Goal: Task Accomplishment & Management: Complete application form

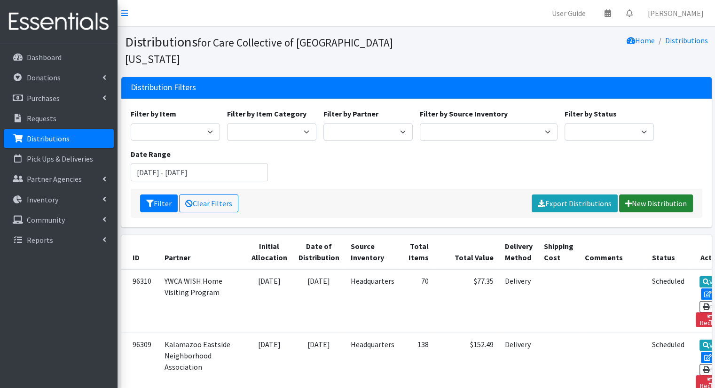
click at [640, 195] on link "New Distribution" at bounding box center [656, 204] width 74 height 18
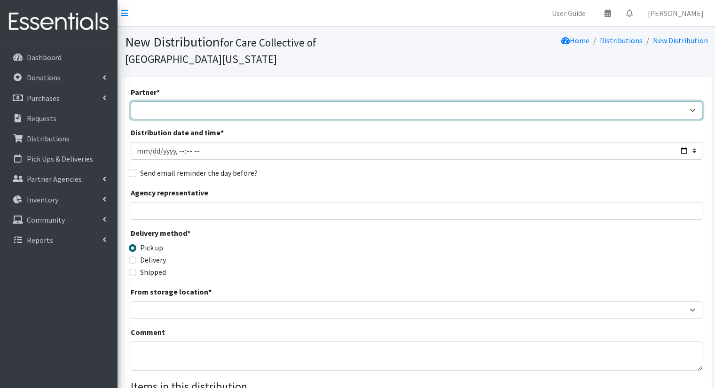
click at [198, 102] on select "African Community Kalamazoo Black Lives Matter Kzoo/[GEOGRAPHIC_DATA] Diaper Tr…" at bounding box center [417, 111] width 572 height 18
select select "7965"
click at [131, 102] on select "African Community Kalamazoo Black Lives Matter Kzoo/[GEOGRAPHIC_DATA] Diaper Tr…" at bounding box center [417, 111] width 572 height 18
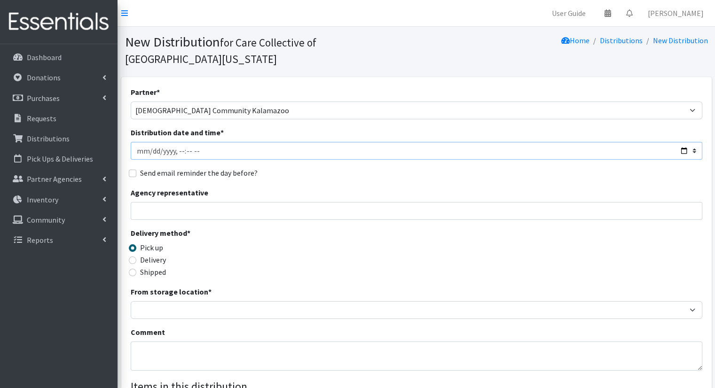
click at [682, 142] on input "Distribution date and time *" at bounding box center [417, 151] width 572 height 18
type input "[DATE]T11:00"
click at [347, 169] on div "Partner * [DEMOGRAPHIC_DATA] Community Kalamazoo Black Lives Matter Kzoo/[GEOGR…" at bounding box center [417, 300] width 572 height 428
click at [161, 254] on label "Delivery" at bounding box center [153, 259] width 26 height 11
click at [136, 257] on input "Delivery" at bounding box center [133, 261] width 8 height 8
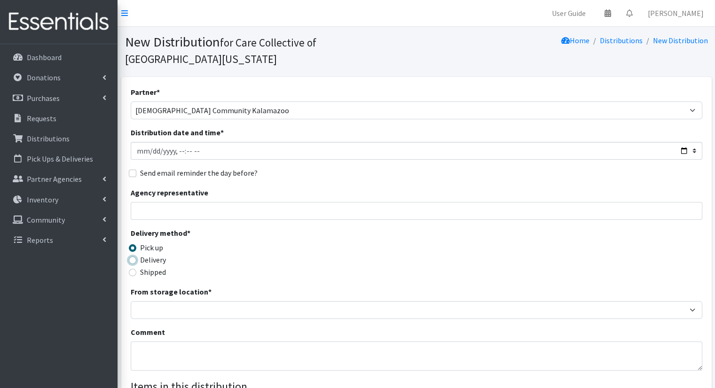
radio input "true"
click at [199, 202] on input "Agency representative" at bounding box center [417, 211] width 572 height 18
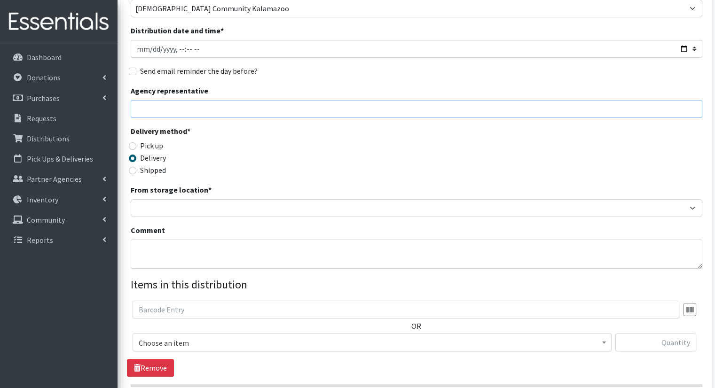
scroll to position [106, 0]
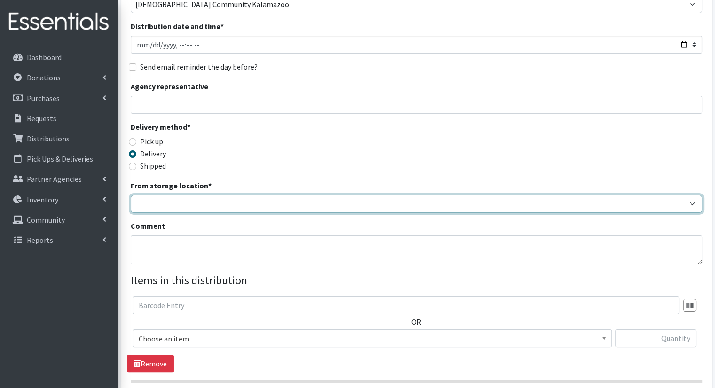
click at [558, 195] on select "Headquarters" at bounding box center [417, 204] width 572 height 18
select select "491"
click at [131, 195] on select "Headquarters" at bounding box center [417, 204] width 572 height 18
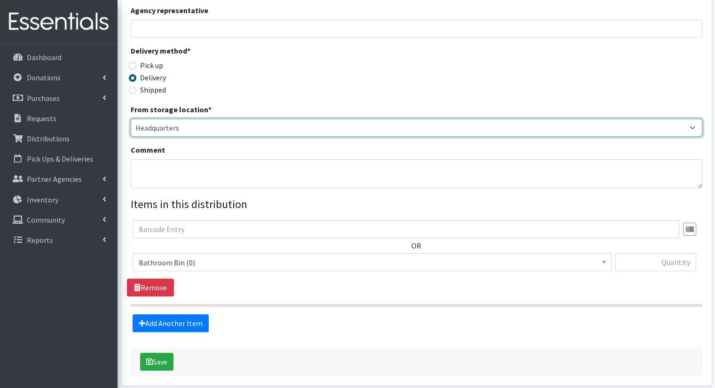
scroll to position [182, 0]
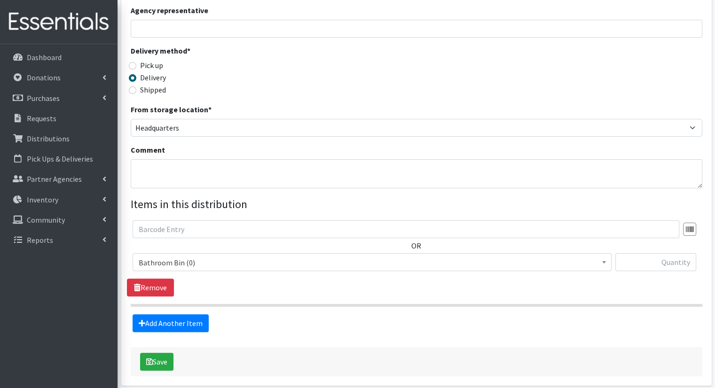
click at [423, 256] on span "Bathroom Bin (0)" at bounding box center [372, 262] width 467 height 13
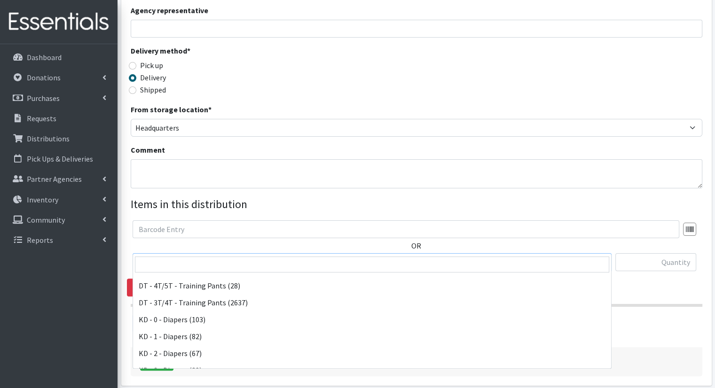
scroll to position [152, 0]
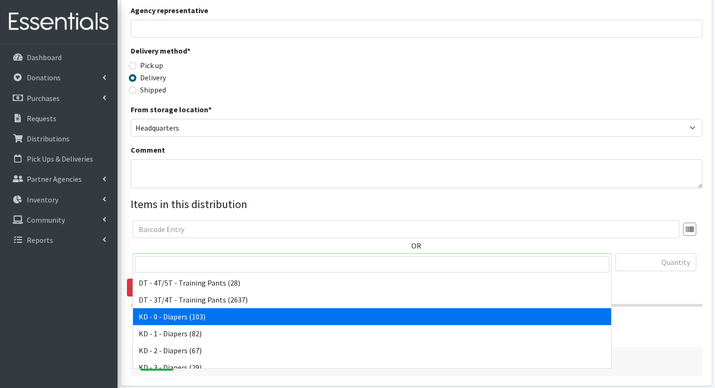
select select "15496"
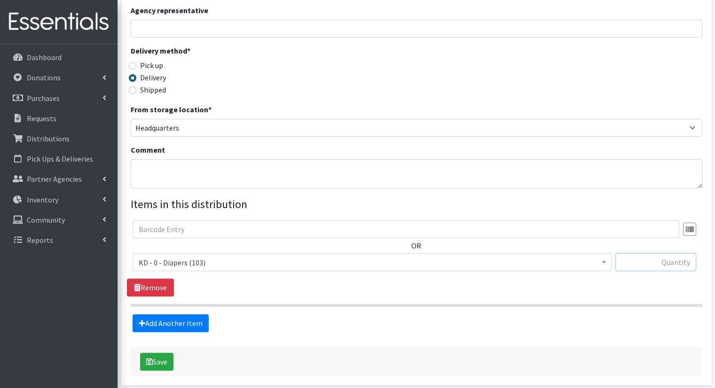
click at [645, 253] on input "text" at bounding box center [655, 262] width 81 height 18
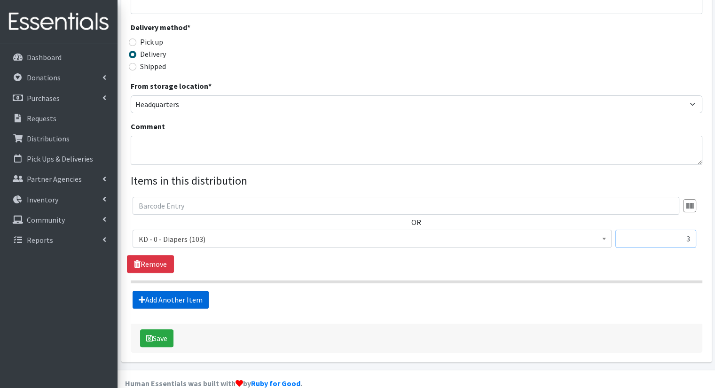
type input "3"
click at [189, 291] on link "Add Another Item" at bounding box center [171, 300] width 76 height 18
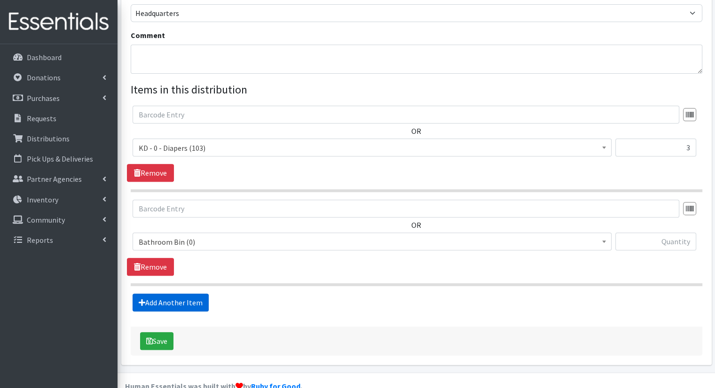
scroll to position [299, 0]
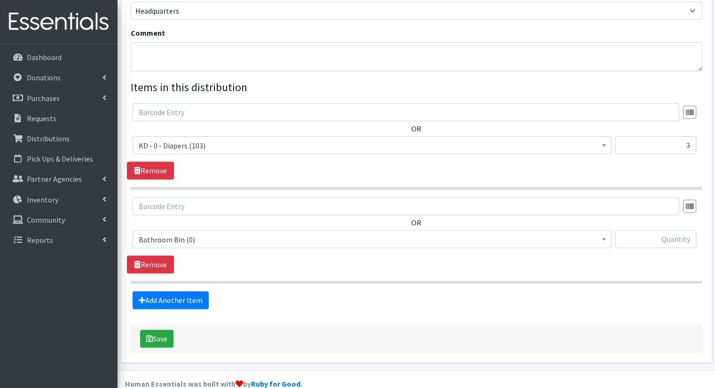
click at [248, 230] on span "Bathroom Bin (0)" at bounding box center [372, 239] width 479 height 18
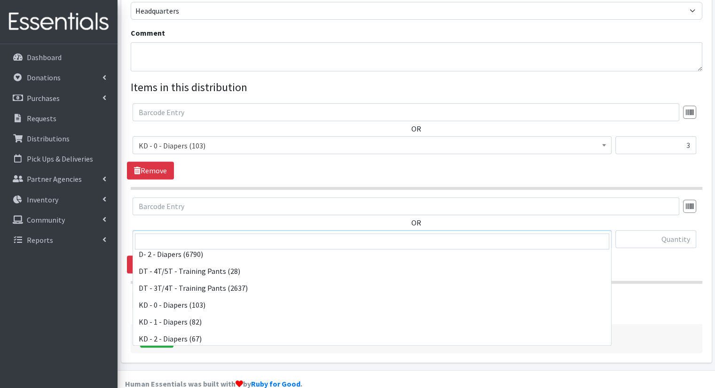
scroll to position [144, 0]
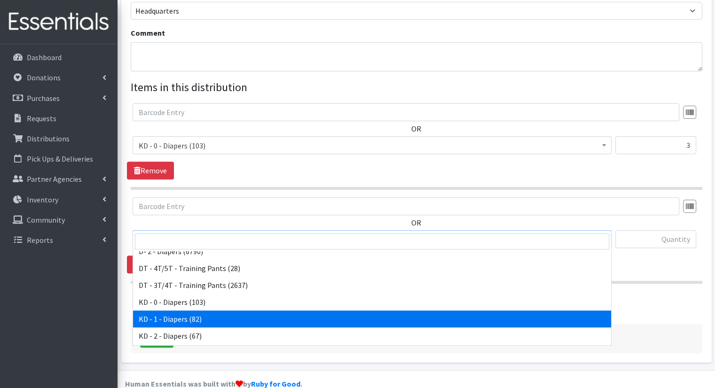
select select "15497"
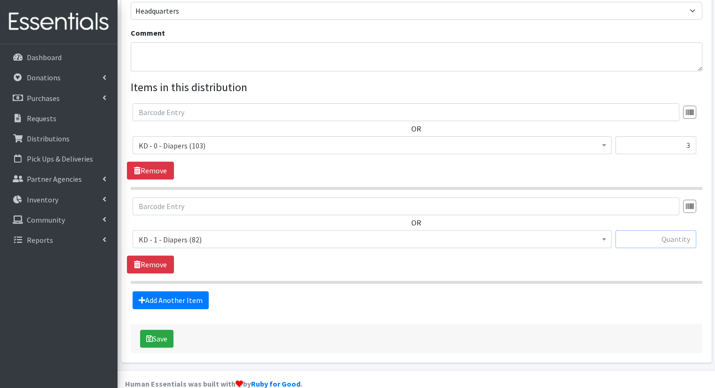
click at [660, 230] on input "text" at bounding box center [655, 239] width 81 height 18
type input "3"
click at [195, 291] on link "Add Another Item" at bounding box center [171, 300] width 76 height 18
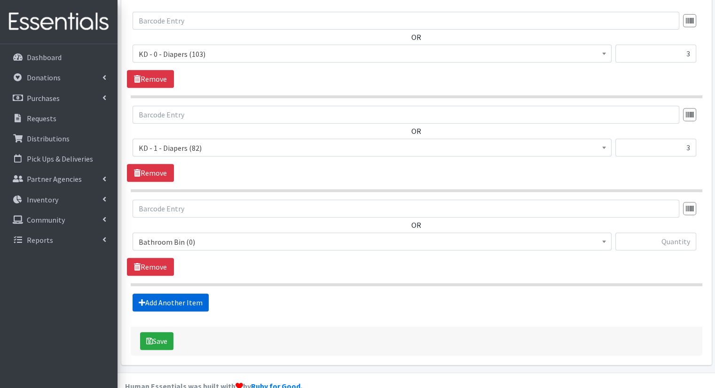
scroll to position [393, 0]
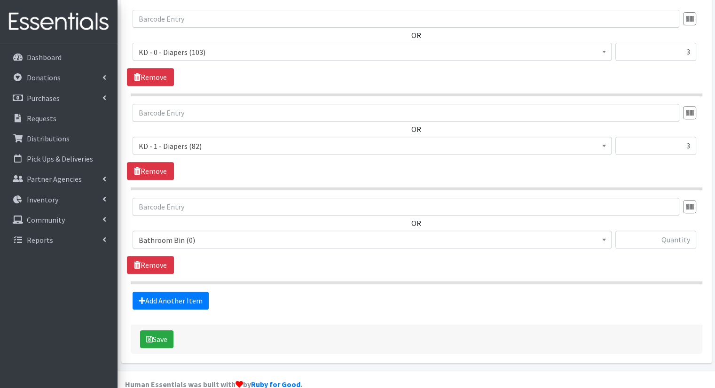
click at [265, 211] on div "OR Bathroom Bin (0) D - 0 - Diapers (5500) D - 3 - Diapers (589) D - 4 - Diaper…" at bounding box center [416, 227] width 579 height 58
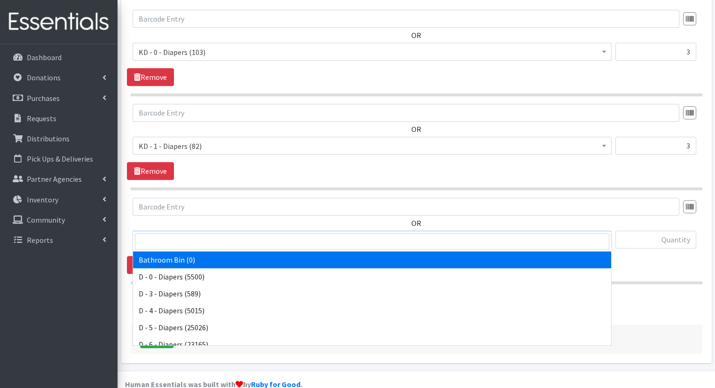
click at [263, 234] on span "Bathroom Bin (0)" at bounding box center [372, 240] width 467 height 13
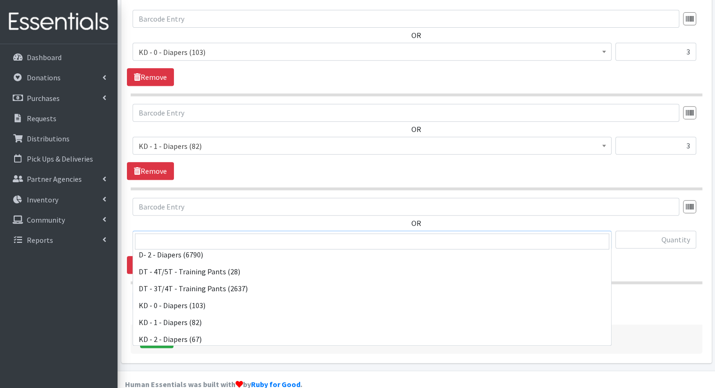
scroll to position [188, 0]
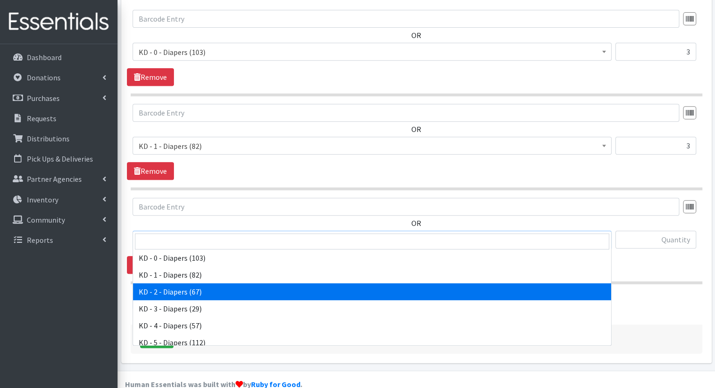
select select "15498"
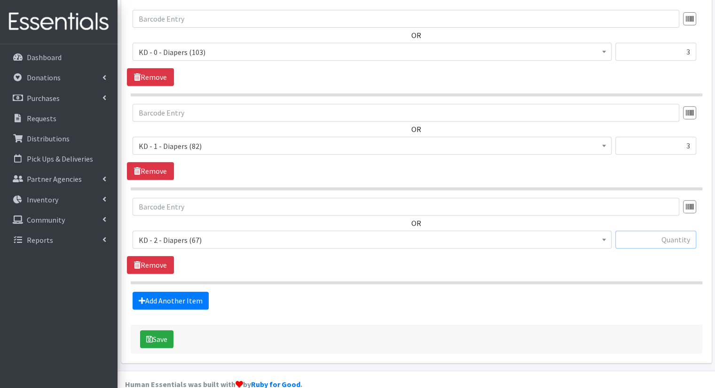
click at [668, 231] on input "text" at bounding box center [655, 240] width 81 height 18
type input "3"
click at [190, 292] on link "Add Another Item" at bounding box center [171, 301] width 76 height 18
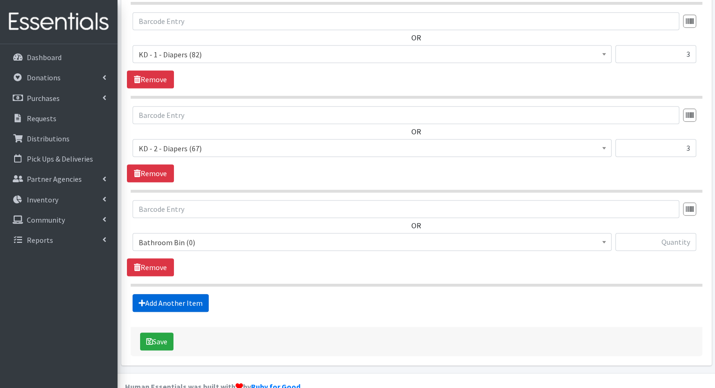
scroll to position [487, 0]
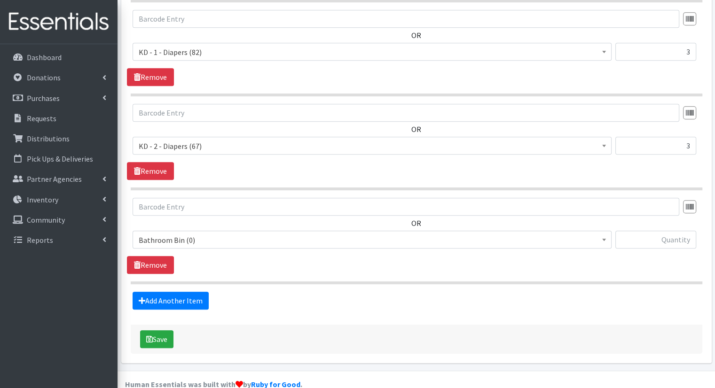
click at [245, 234] on span "Bathroom Bin (0)" at bounding box center [372, 240] width 467 height 13
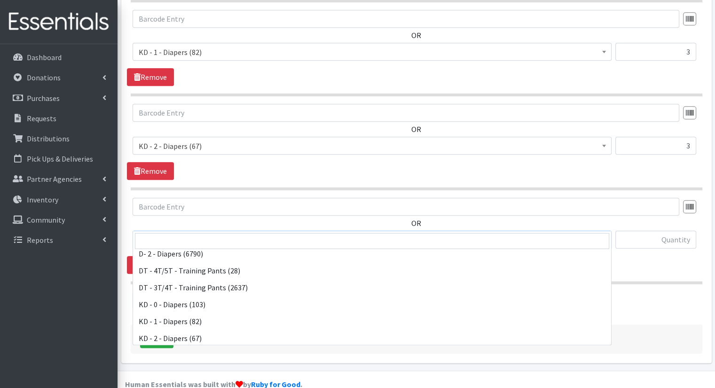
scroll to position [188, 0]
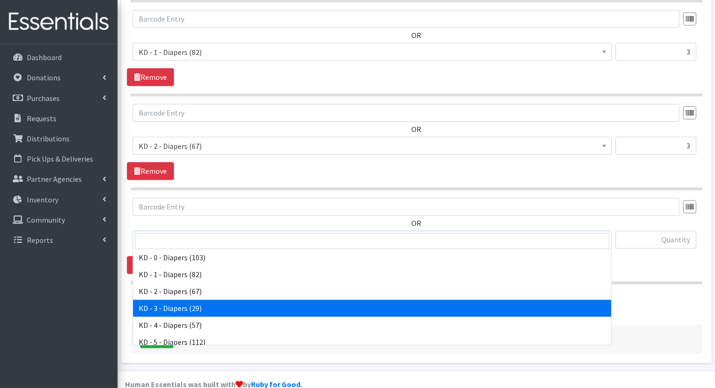
select select "15499"
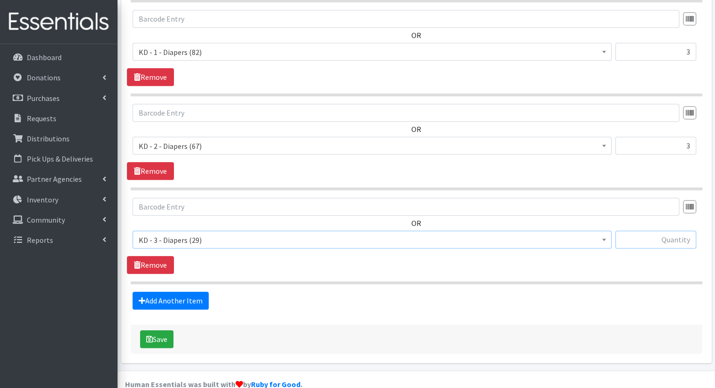
click at [684, 231] on input "text" at bounding box center [655, 240] width 81 height 18
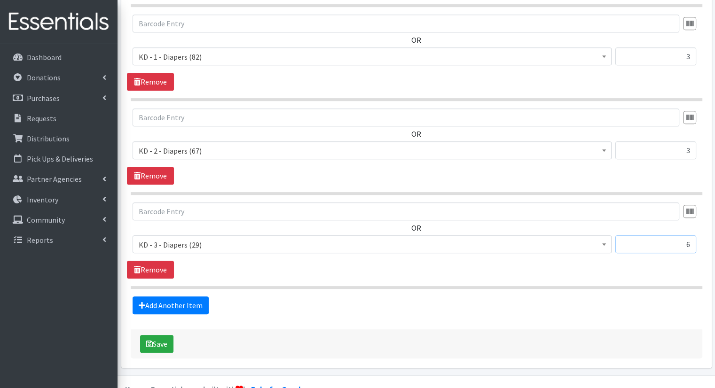
scroll to position [487, 0]
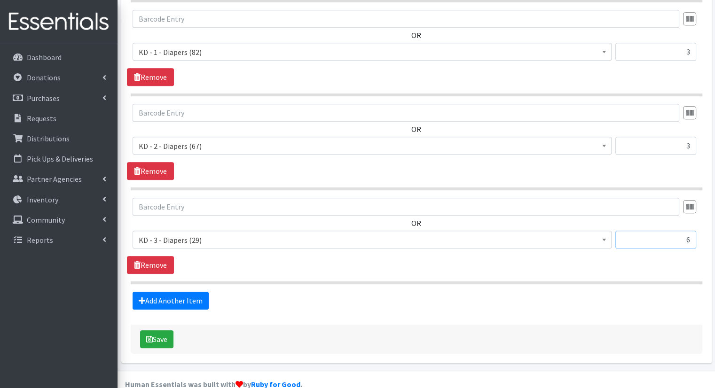
type input "6"
click at [167, 292] on link "Add Another Item" at bounding box center [171, 301] width 76 height 18
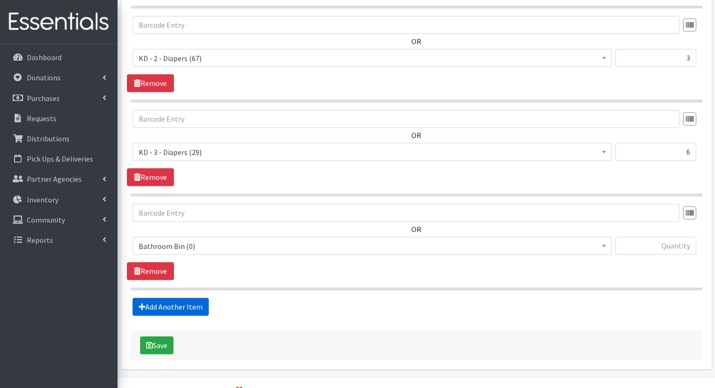
scroll to position [581, 0]
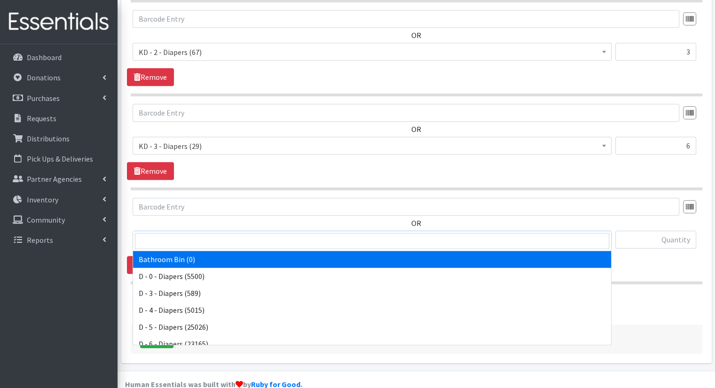
drag, startPoint x: 225, startPoint y: 220, endPoint x: 214, endPoint y: 262, distance: 43.2
click at [226, 234] on span "Bathroom Bin (0)" at bounding box center [372, 240] width 467 height 13
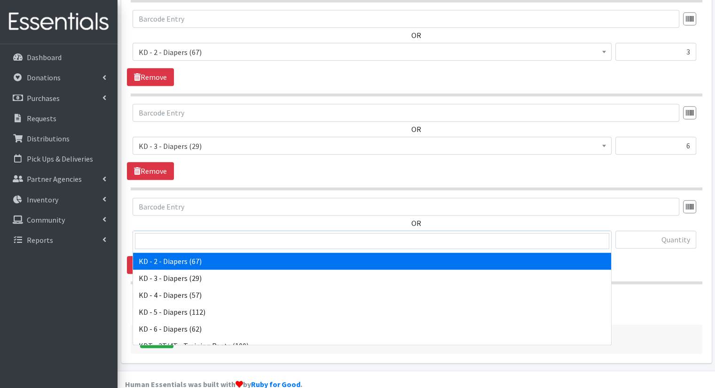
scroll to position [235, 0]
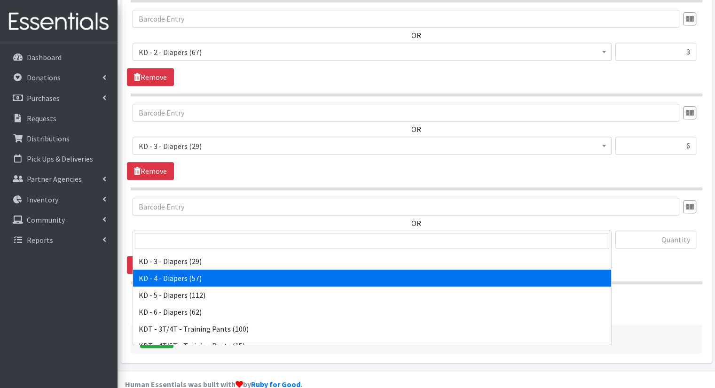
select select "15500"
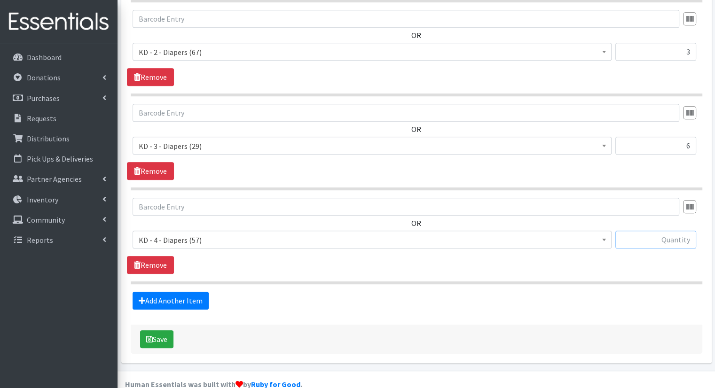
click at [656, 231] on input "text" at bounding box center [655, 240] width 81 height 18
type input "18"
click at [161, 292] on link "Add Another Item" at bounding box center [171, 301] width 76 height 18
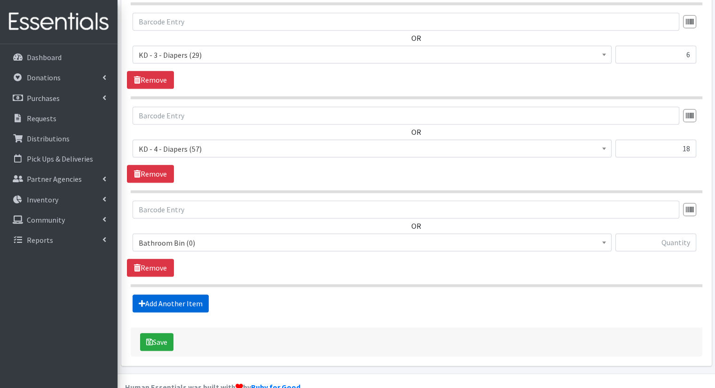
scroll to position [675, 0]
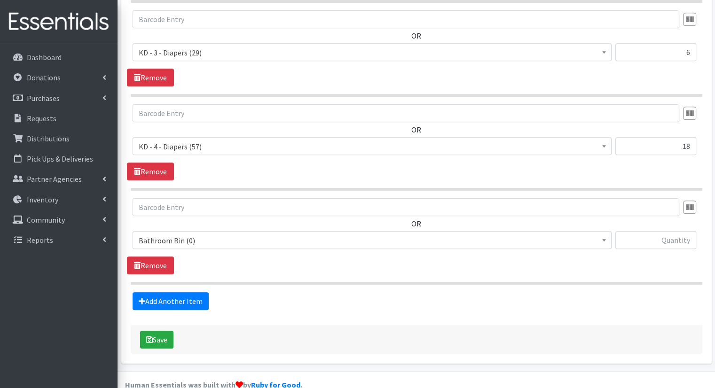
click at [205, 231] on span "Bathroom Bin (0)" at bounding box center [372, 240] width 479 height 18
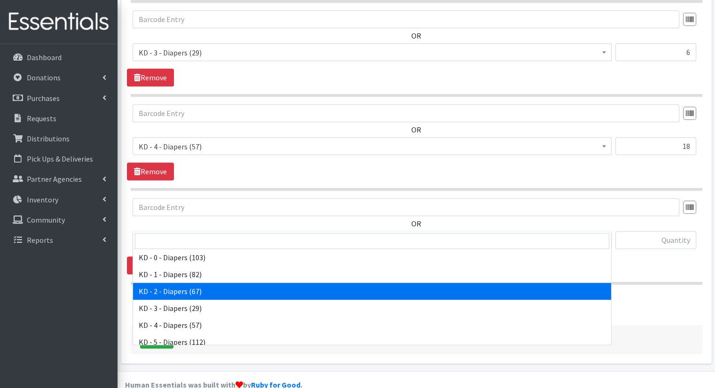
scroll to position [235, 0]
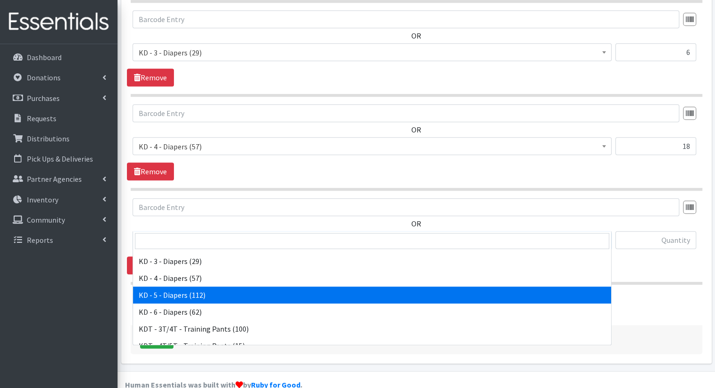
select select "15501"
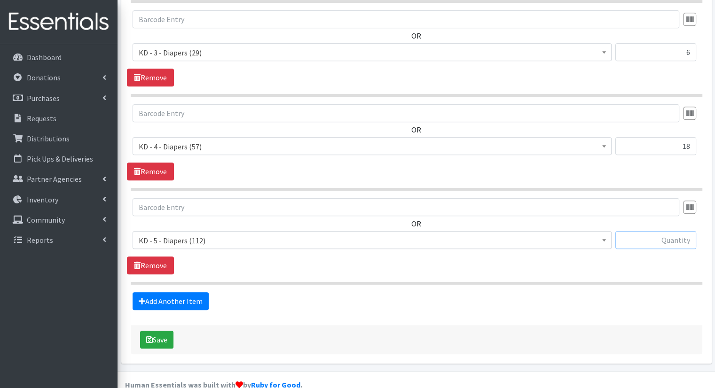
click at [650, 231] on input "text" at bounding box center [655, 240] width 81 height 18
type input "24"
click at [157, 292] on link "Add Another Item" at bounding box center [171, 301] width 76 height 18
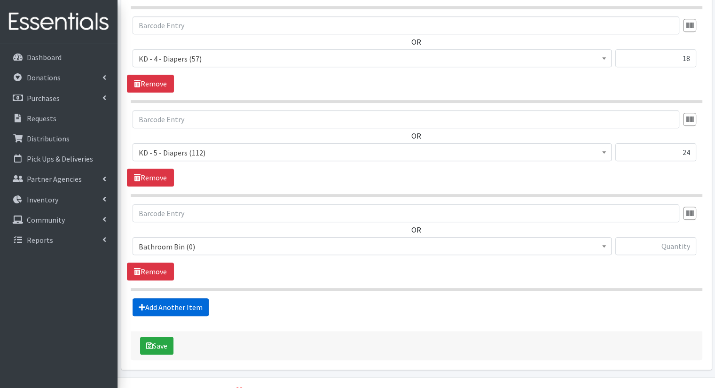
scroll to position [768, 0]
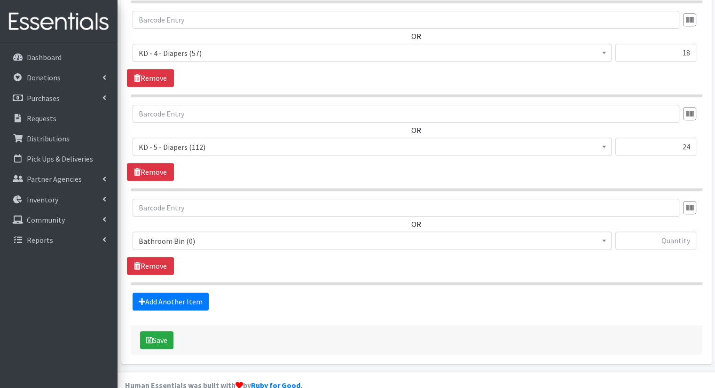
click at [252, 212] on div "OR Bathroom Bin (0) D - 0 - Diapers (5500) D - 3 - Diapers (589) D - 4 - Diaper…" at bounding box center [416, 228] width 579 height 58
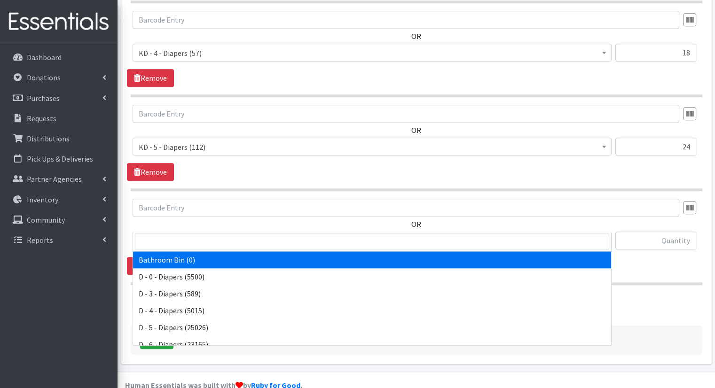
click at [252, 235] on span "Bathroom Bin (0)" at bounding box center [372, 241] width 467 height 13
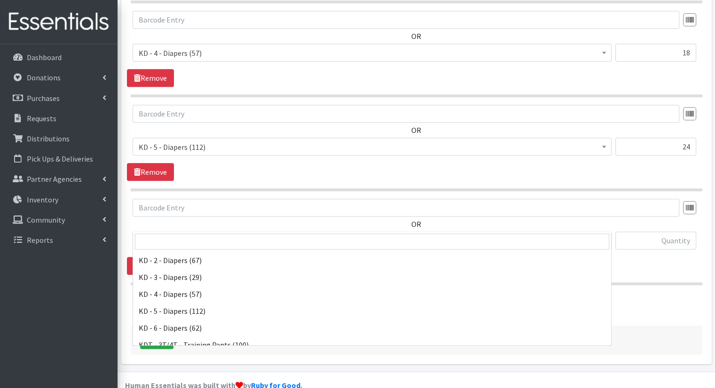
scroll to position [235, 0]
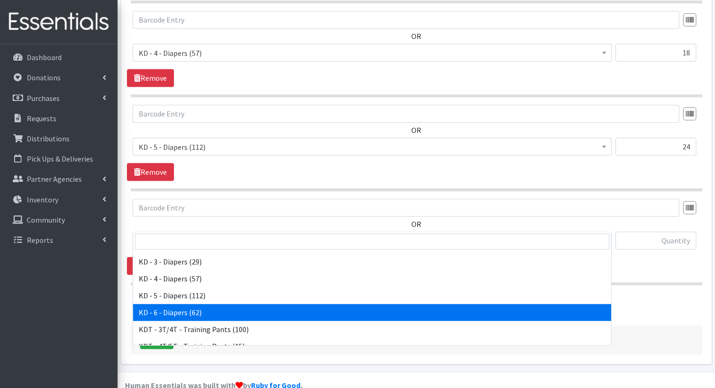
select select "15502"
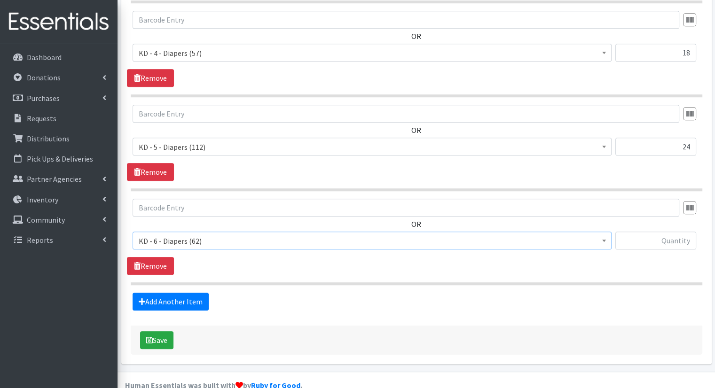
click at [684, 212] on div "OR Bathroom Bin (0) D - 0 - Diapers (5500) D - 3 - Diapers (589) D - 4 - Diaper…" at bounding box center [416, 228] width 579 height 58
click at [681, 232] on input "text" at bounding box center [655, 241] width 81 height 18
type input "30"
click at [193, 293] on link "Add Another Item" at bounding box center [171, 302] width 76 height 18
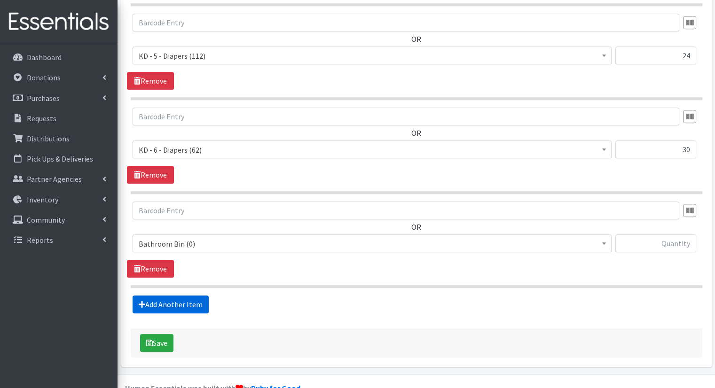
scroll to position [862, 0]
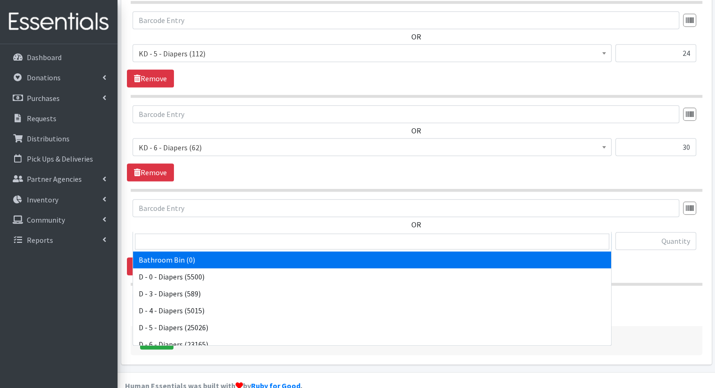
click at [225, 235] on span "Bathroom Bin (0)" at bounding box center [372, 241] width 467 height 13
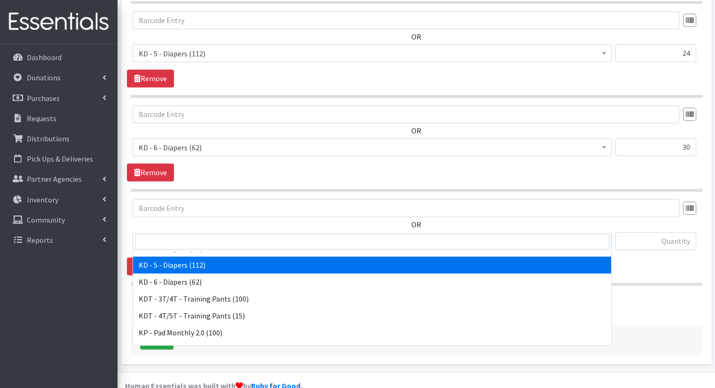
scroll to position [282, 0]
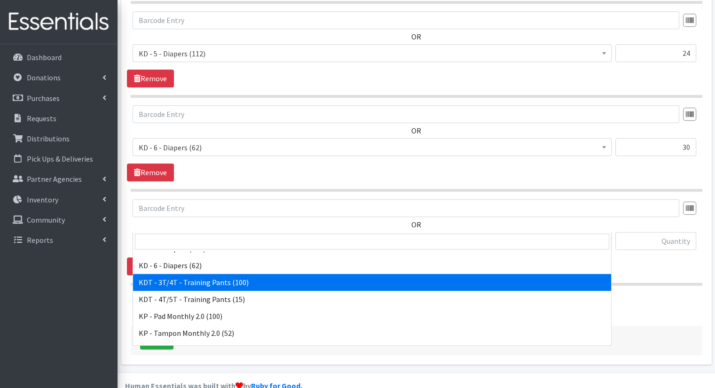
select select "15506"
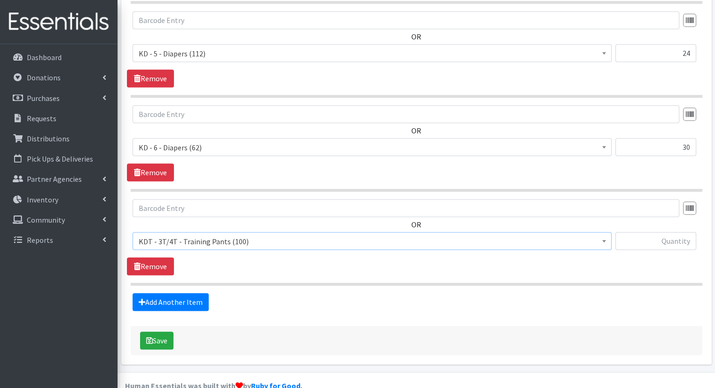
click at [651, 232] on div at bounding box center [655, 244] width 81 height 25
click at [651, 232] on input "text" at bounding box center [655, 241] width 81 height 18
type input "15"
click at [153, 293] on link "Add Another Item" at bounding box center [171, 302] width 76 height 18
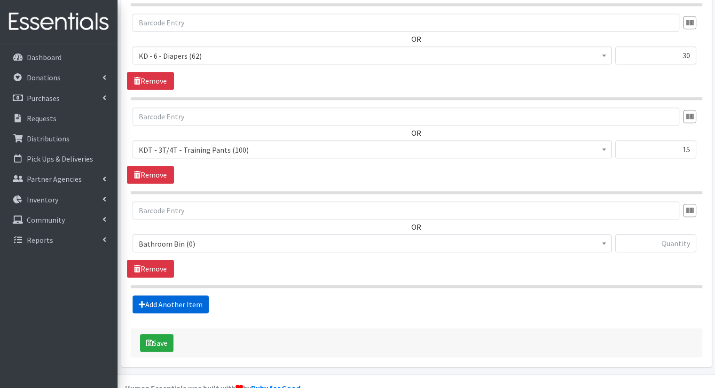
scroll to position [956, 0]
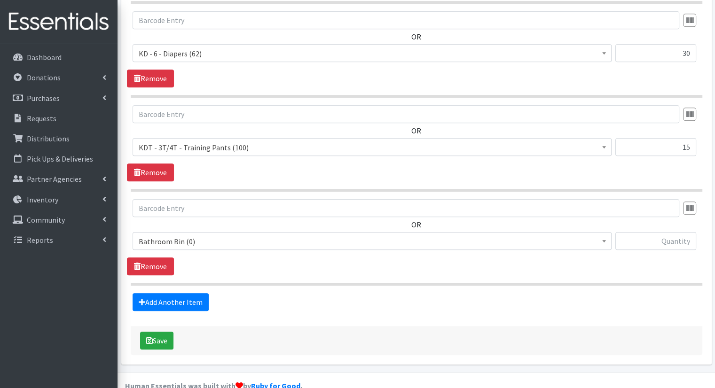
click at [214, 235] on span "Bathroom Bin (0)" at bounding box center [372, 241] width 467 height 13
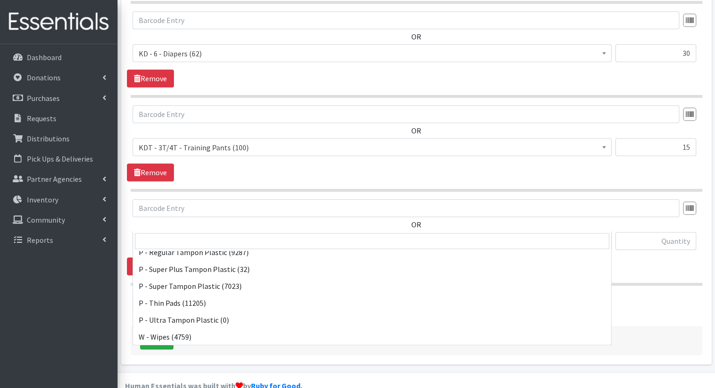
scroll to position [464, 0]
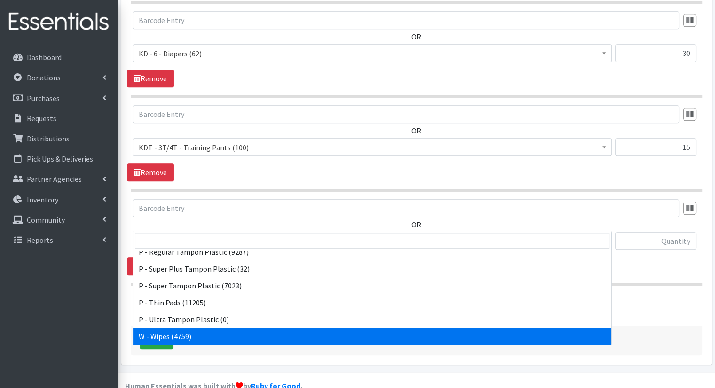
select select "15495"
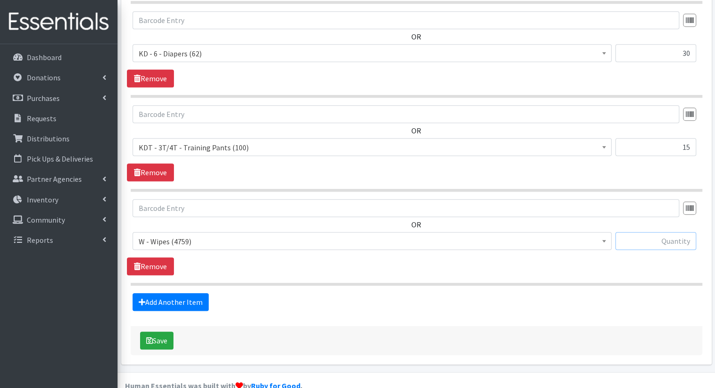
click at [640, 232] on input "text" at bounding box center [655, 241] width 81 height 18
type input "120"
click at [152, 337] on icon "submit" at bounding box center [149, 341] width 7 height 8
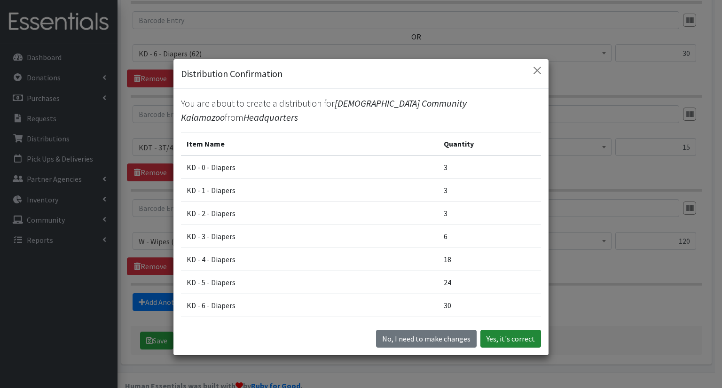
click at [499, 340] on button "Yes, it's correct" at bounding box center [510, 339] width 61 height 18
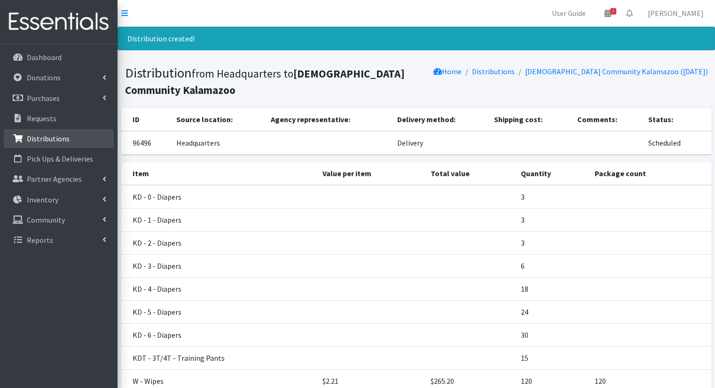
click at [84, 146] on link "Distributions" at bounding box center [59, 138] width 110 height 19
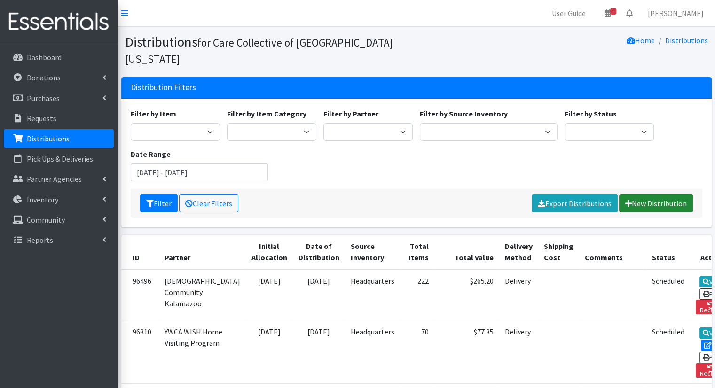
click at [643, 195] on link "New Distribution" at bounding box center [656, 204] width 74 height 18
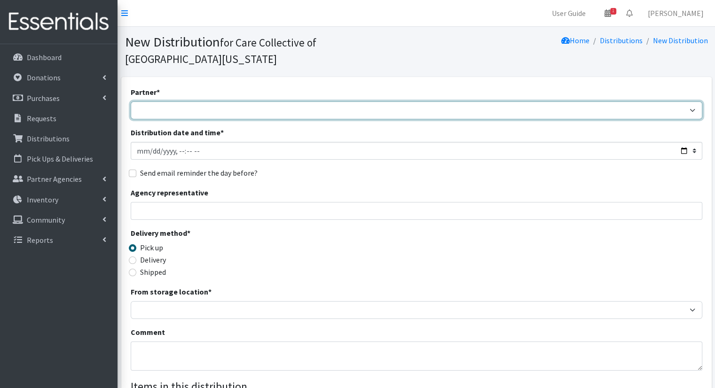
drag, startPoint x: 329, startPoint y: 91, endPoint x: 326, endPoint y: 104, distance: 14.0
click at [326, 104] on div "Partner * [DEMOGRAPHIC_DATA] Community Kalamazoo Black Lives Matter Kzoo/[GEOGR…" at bounding box center [417, 300] width 572 height 428
select select "7969"
click at [131, 102] on select "African Community Kalamazoo Black Lives Matter Kzoo/[GEOGRAPHIC_DATA] Diaper Tr…" at bounding box center [417, 111] width 572 height 18
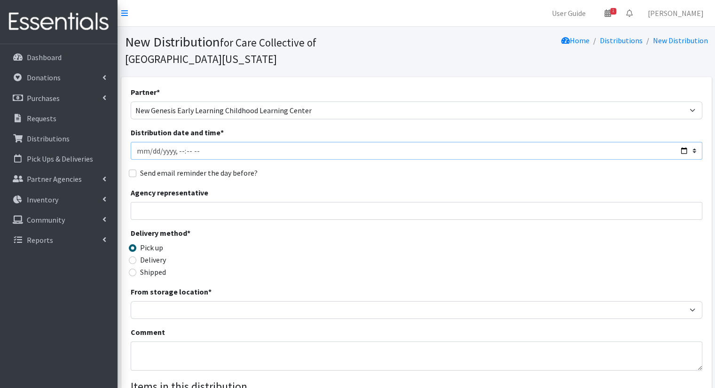
click at [679, 142] on input "Distribution date and time *" at bounding box center [417, 151] width 572 height 18
click at [681, 142] on input "Distribution date and time *" at bounding box center [417, 151] width 572 height 18
type input "[DATE]T11:00"
click at [364, 164] on div "Partner * [DEMOGRAPHIC_DATA] Community Kalamazoo Black Lives Matter Kzoo/[GEOGR…" at bounding box center [417, 300] width 572 height 428
click at [168, 254] on div "Delivery" at bounding box center [202, 259] width 143 height 11
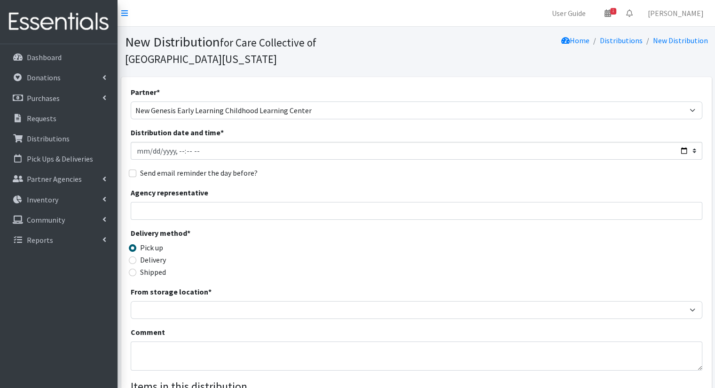
click at [159, 254] on label "Delivery" at bounding box center [153, 259] width 26 height 11
click at [136, 257] on input "Delivery" at bounding box center [133, 261] width 8 height 8
radio input "true"
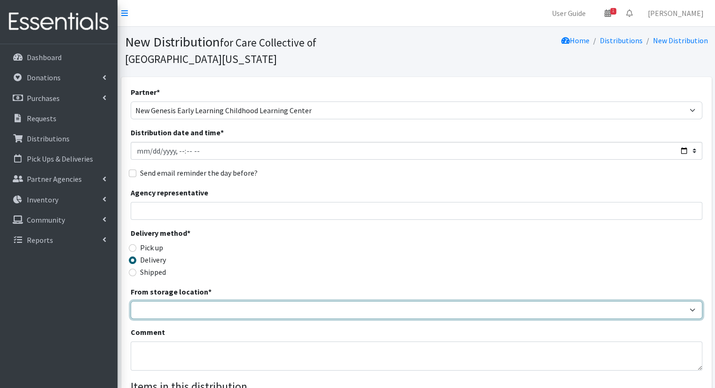
click at [212, 301] on select "Headquarters" at bounding box center [417, 310] width 572 height 18
select select "491"
click at [131, 301] on select "Headquarters" at bounding box center [417, 310] width 572 height 18
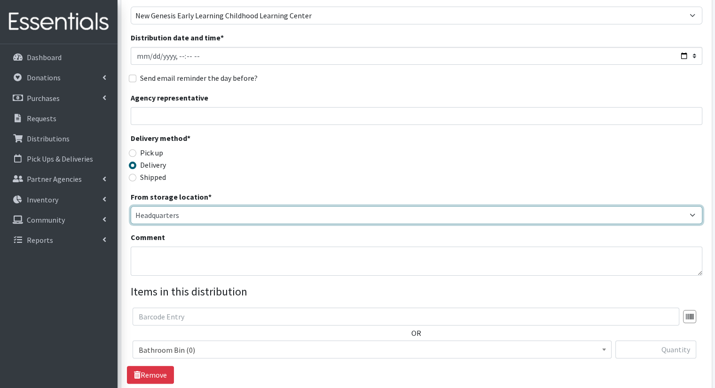
scroll to position [188, 0]
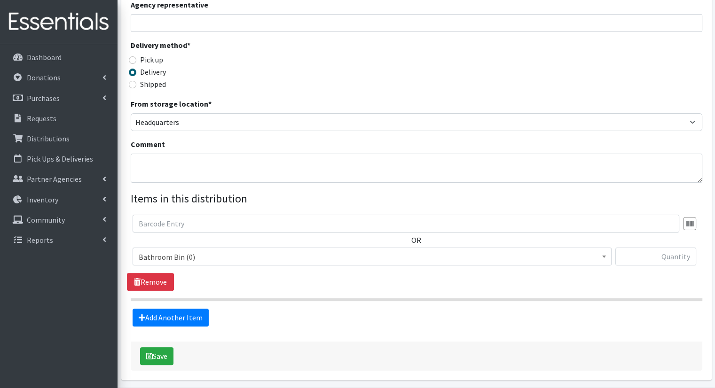
click at [316, 251] on span "Bathroom Bin (0)" at bounding box center [372, 257] width 467 height 13
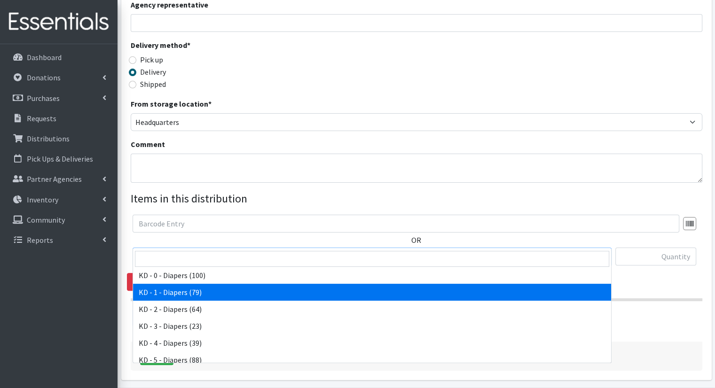
select select "15497"
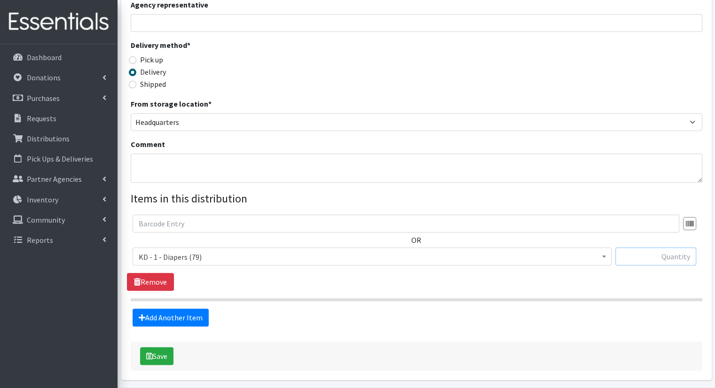
click at [673, 248] on input "text" at bounding box center [655, 257] width 81 height 18
type input "1"
click at [198, 309] on link "Add Another Item" at bounding box center [171, 318] width 76 height 18
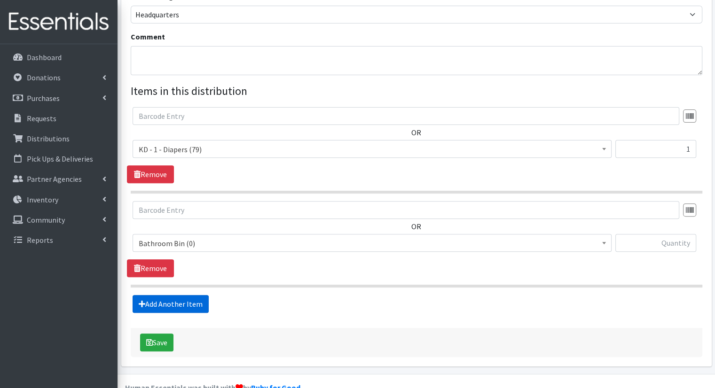
scroll to position [299, 0]
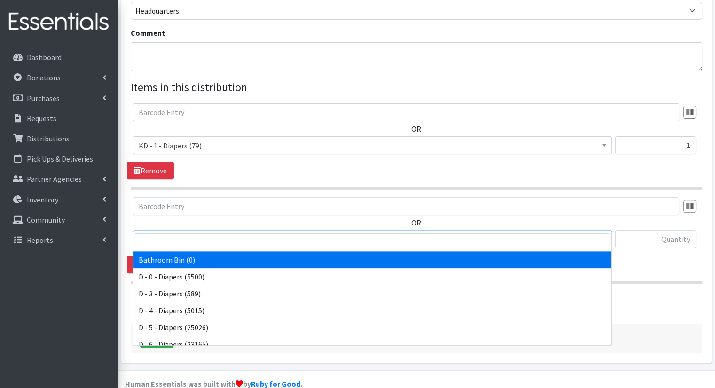
click at [229, 233] on span "Bathroom Bin (0)" at bounding box center [372, 239] width 467 height 13
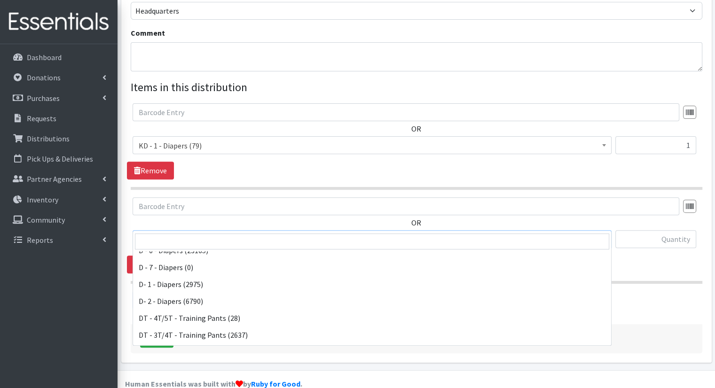
scroll to position [188, 0]
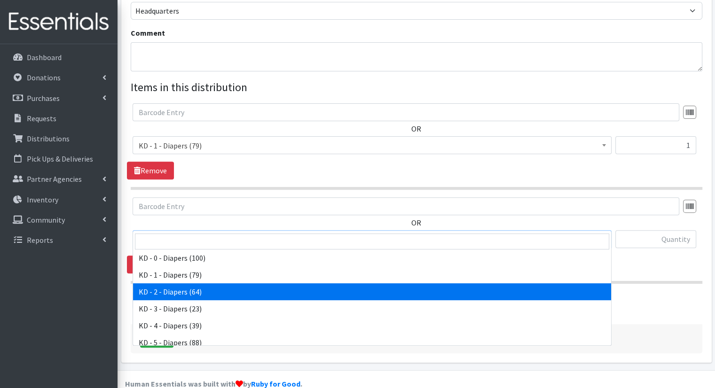
select select "15498"
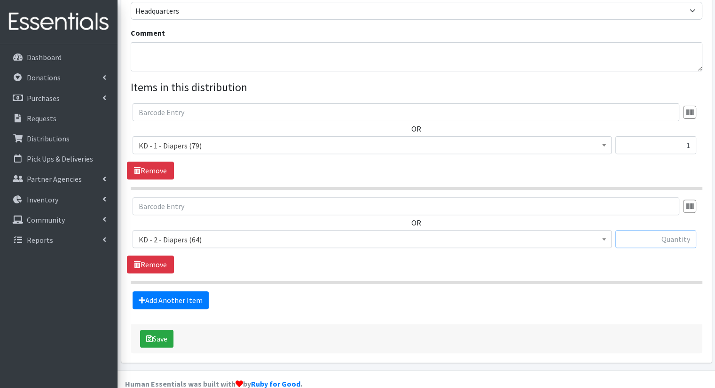
click at [651, 230] on input "text" at bounding box center [655, 239] width 81 height 18
type input "1"
click at [197, 291] on link "Add Another Item" at bounding box center [171, 300] width 76 height 18
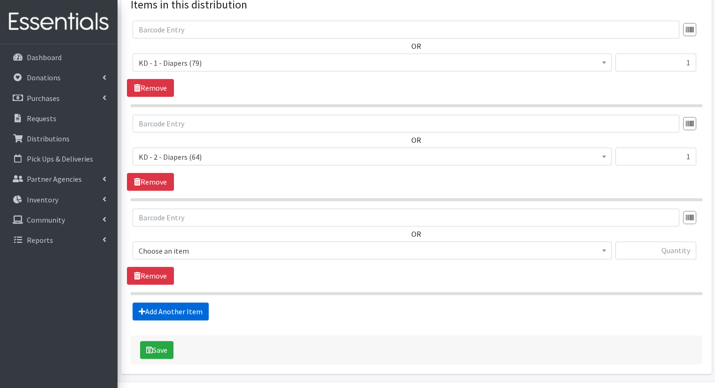
scroll to position [393, 0]
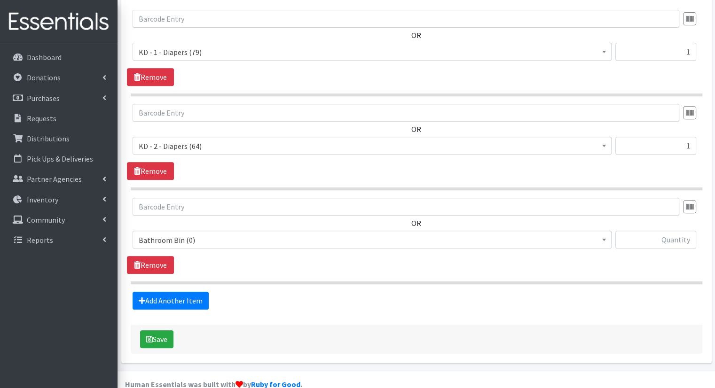
click at [303, 234] on span "Bathroom Bin (0)" at bounding box center [372, 240] width 467 height 13
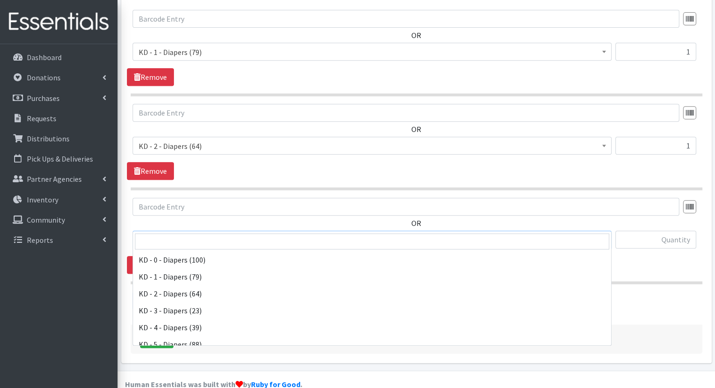
scroll to position [188, 0]
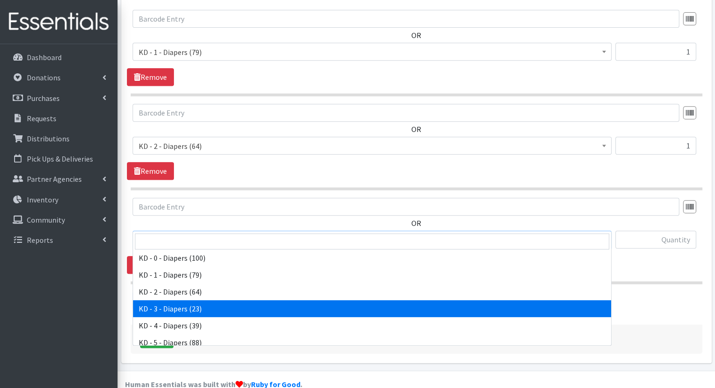
select select "15499"
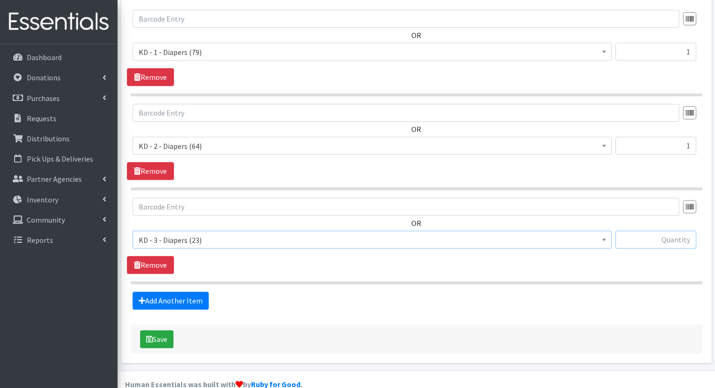
click at [669, 231] on input "text" at bounding box center [655, 240] width 81 height 18
type input "3"
click at [192, 292] on link "Add Another Item" at bounding box center [171, 301] width 76 height 18
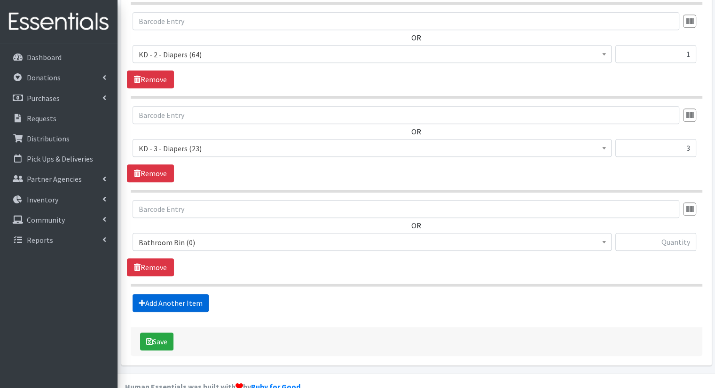
scroll to position [487, 0]
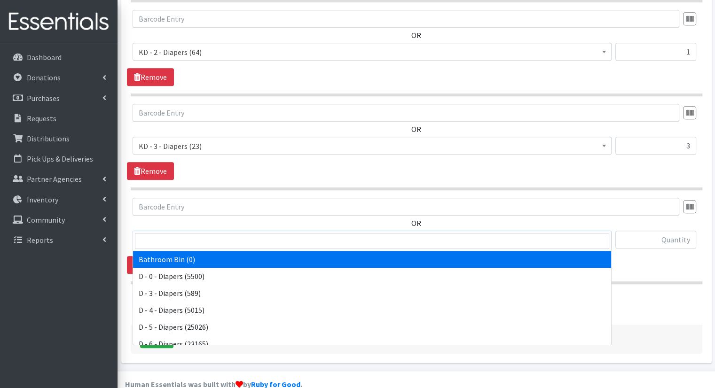
click at [239, 234] on span "Bathroom Bin (0)" at bounding box center [372, 240] width 467 height 13
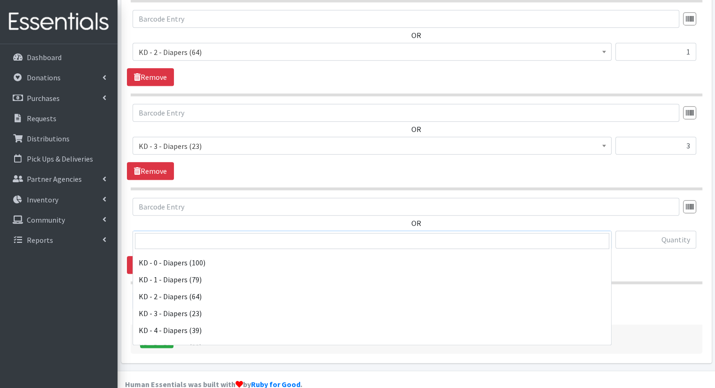
scroll to position [188, 0]
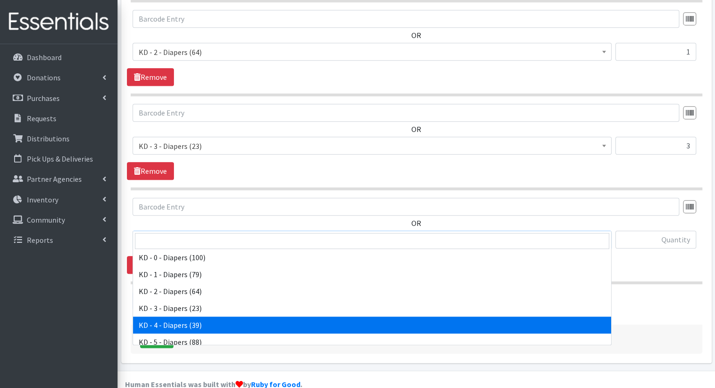
select select "15500"
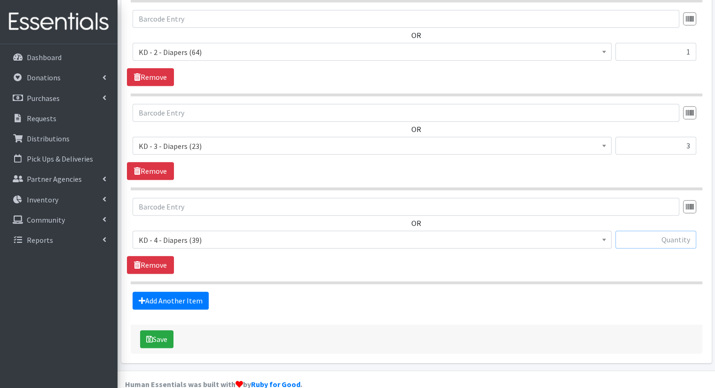
click at [672, 231] on input "text" at bounding box center [655, 240] width 81 height 18
type input "7"
click at [156, 292] on link "Add Another Item" at bounding box center [171, 301] width 76 height 18
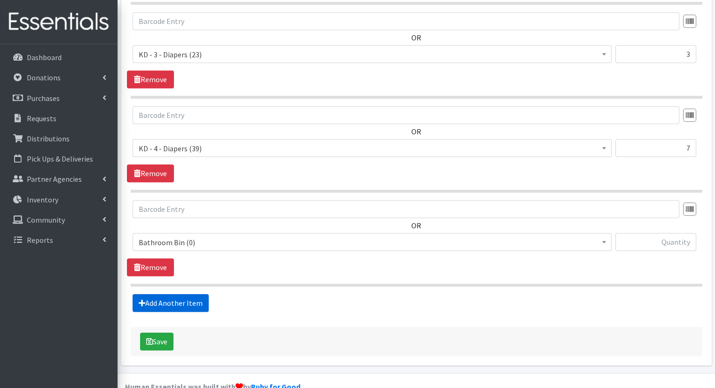
scroll to position [581, 0]
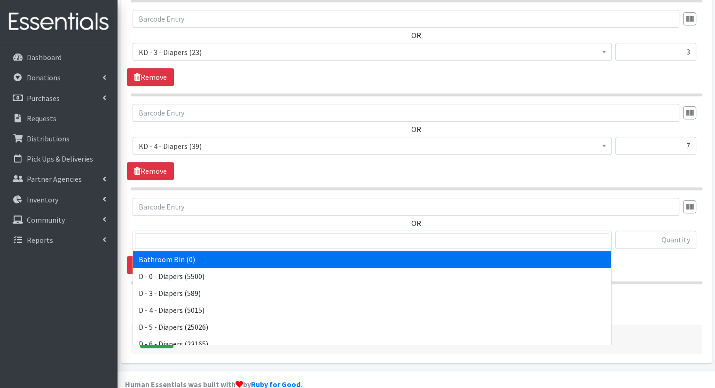
click at [191, 234] on span "Bathroom Bin (0)" at bounding box center [372, 240] width 467 height 13
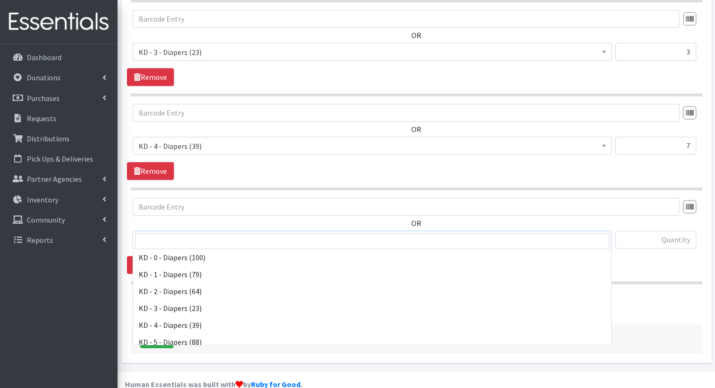
scroll to position [235, 0]
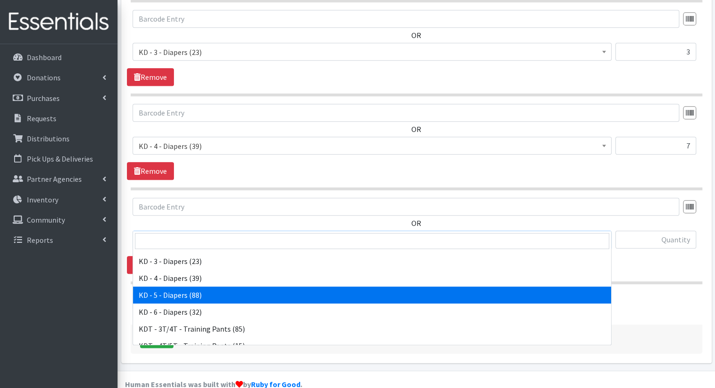
select select "15501"
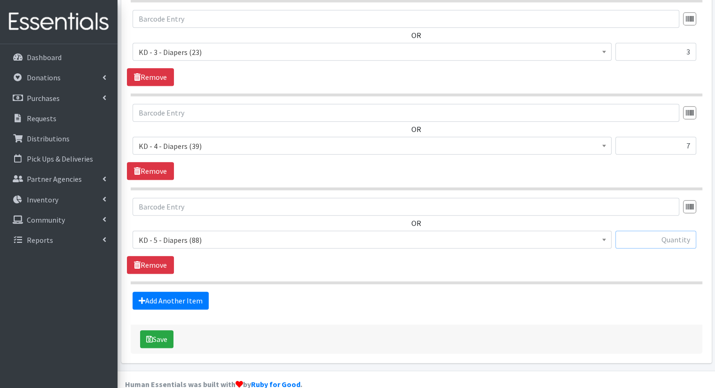
click at [665, 231] on input "text" at bounding box center [655, 240] width 81 height 18
type input "5"
click at [182, 292] on link "Add Another Item" at bounding box center [171, 301] width 76 height 18
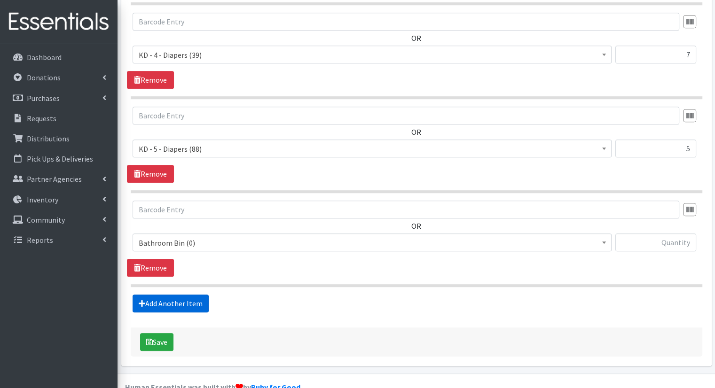
scroll to position [675, 0]
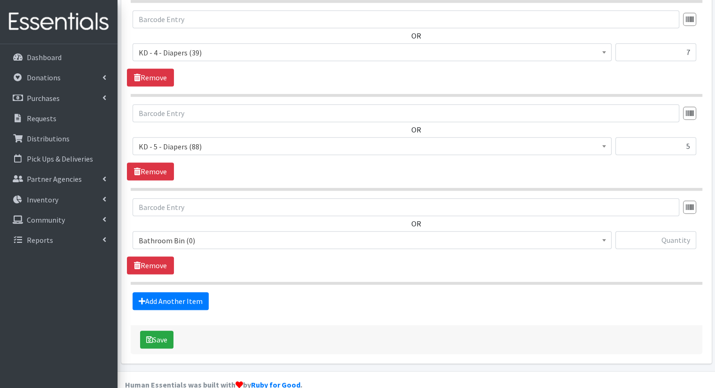
click at [313, 231] on span "Bathroom Bin (0)" at bounding box center [372, 240] width 479 height 18
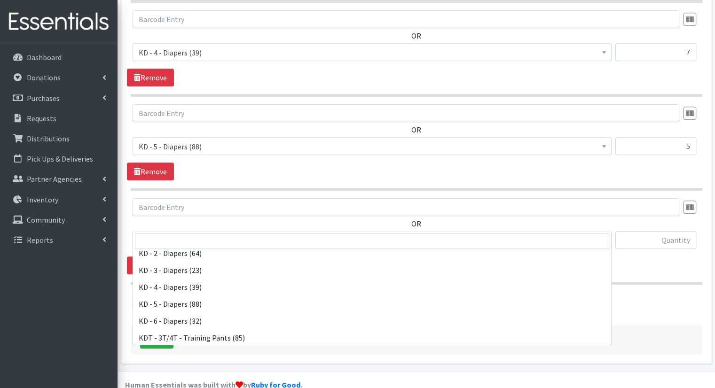
scroll to position [235, 0]
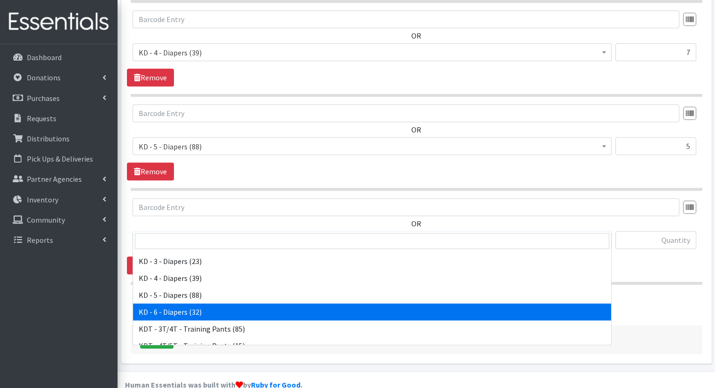
select select "15502"
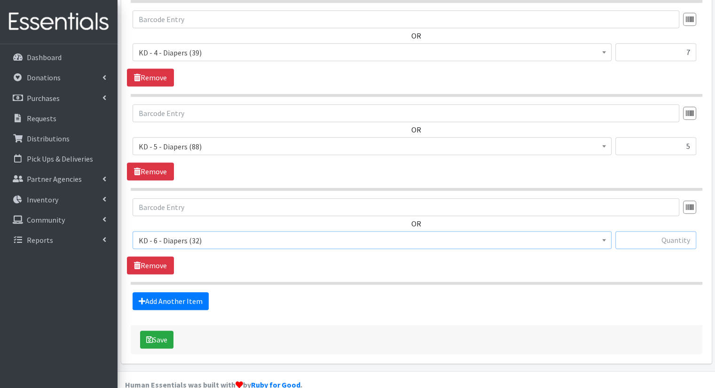
drag, startPoint x: 672, startPoint y: 222, endPoint x: 667, endPoint y: 215, distance: 9.1
click at [671, 231] on input "text" at bounding box center [655, 240] width 81 height 18
type input "4"
click at [184, 292] on link "Add Another Item" at bounding box center [171, 301] width 76 height 18
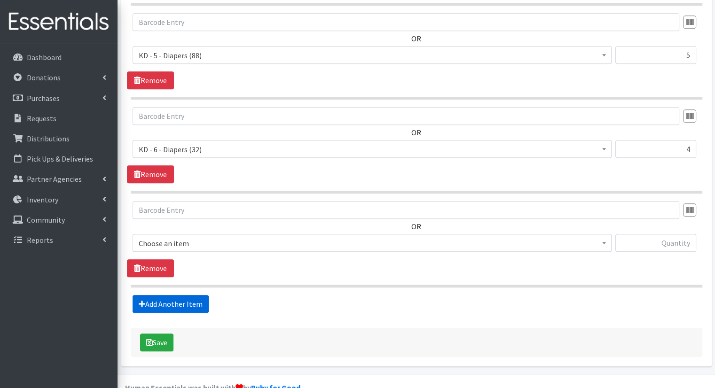
scroll to position [768, 0]
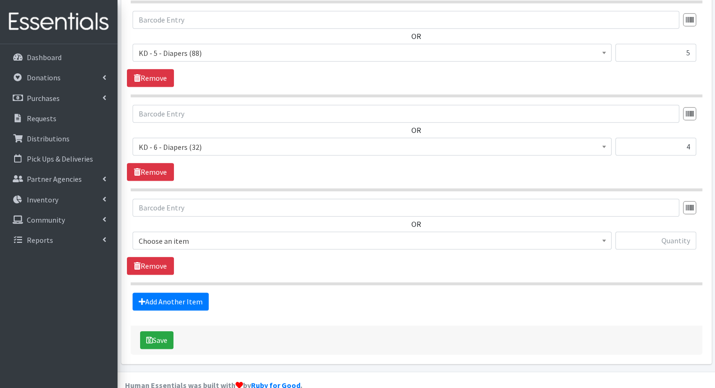
click at [305, 235] on span "Choose an item" at bounding box center [372, 241] width 467 height 13
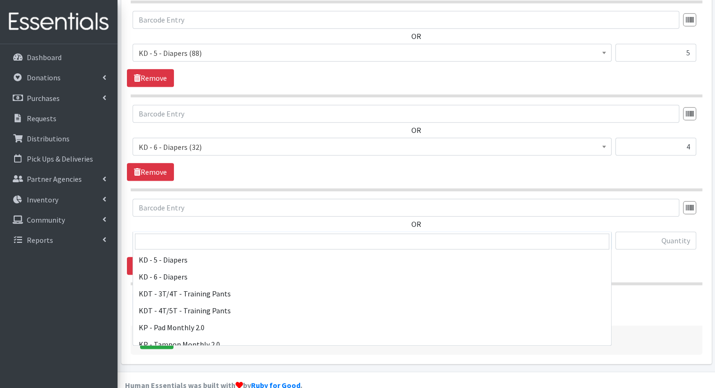
scroll to position [282, 0]
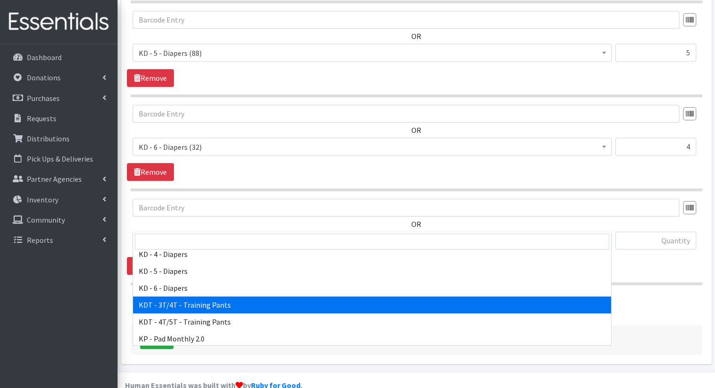
select select "15506"
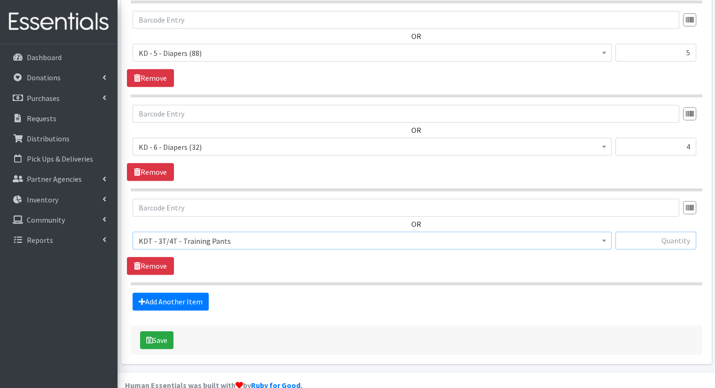
drag, startPoint x: 652, startPoint y: 218, endPoint x: 643, endPoint y: 220, distance: 8.6
click at [650, 232] on input "text" at bounding box center [655, 241] width 81 height 18
type input "22"
click at [171, 293] on link "Add Another Item" at bounding box center [171, 302] width 76 height 18
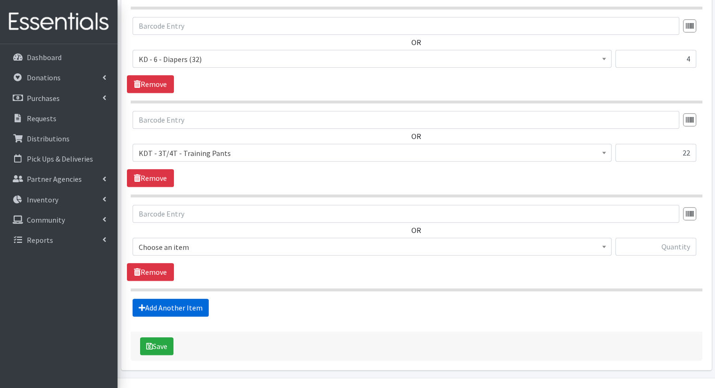
scroll to position [862, 0]
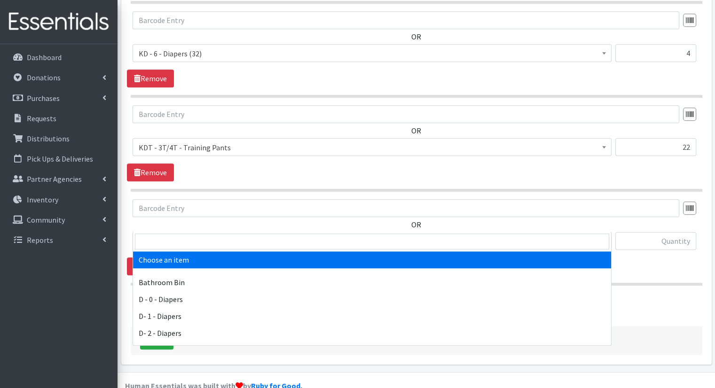
click at [187, 235] on span "Choose an item" at bounding box center [372, 241] width 467 height 13
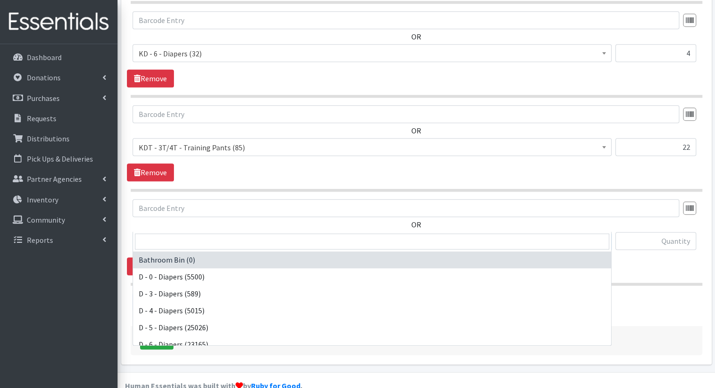
scroll to position [464, 0]
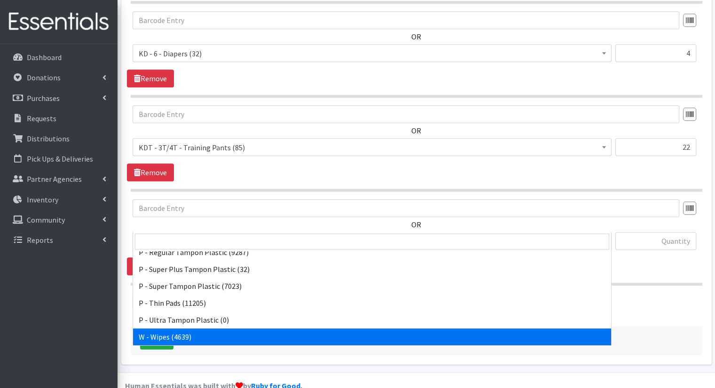
select select "15495"
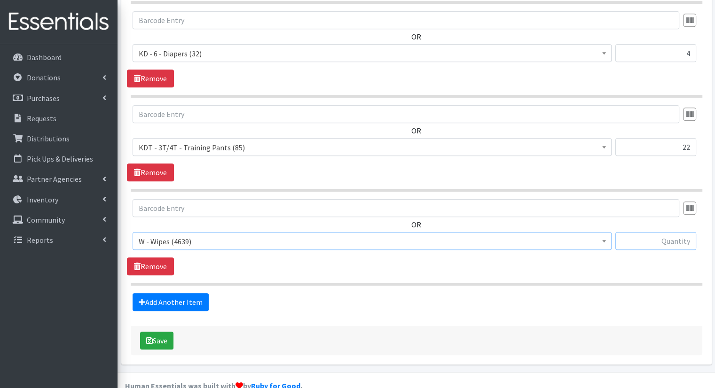
click at [656, 232] on input "text" at bounding box center [655, 241] width 81 height 18
type input "43"
click at [167, 332] on button "Save" at bounding box center [156, 341] width 33 height 18
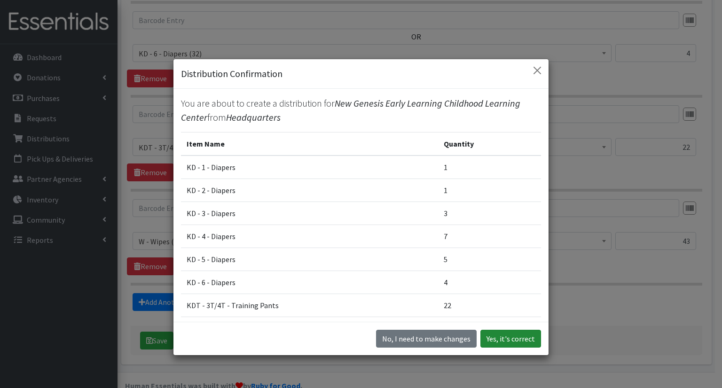
click at [509, 344] on button "Yes, it's correct" at bounding box center [510, 339] width 61 height 18
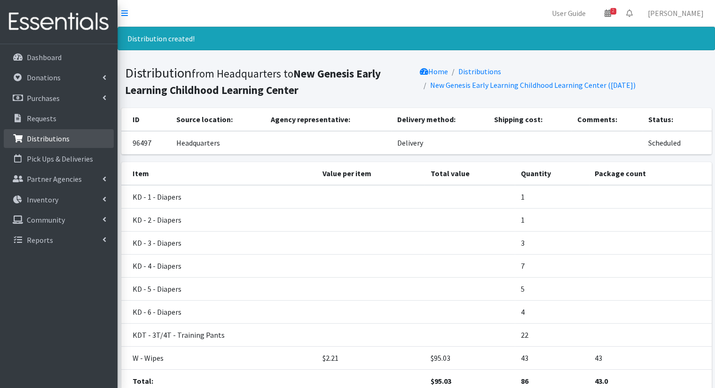
click at [27, 134] on p "Distributions" at bounding box center [48, 138] width 43 height 9
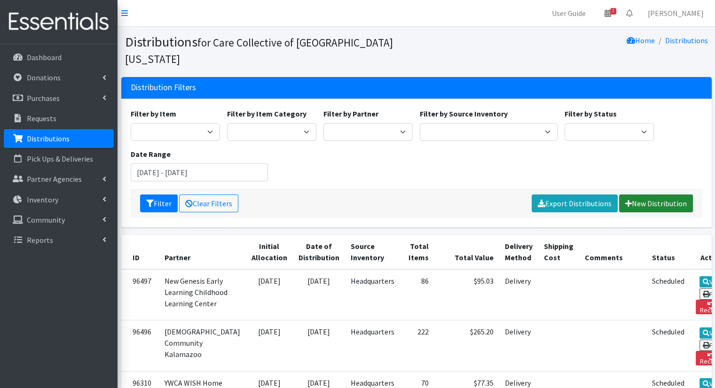
click at [678, 195] on link "New Distribution" at bounding box center [656, 204] width 74 height 18
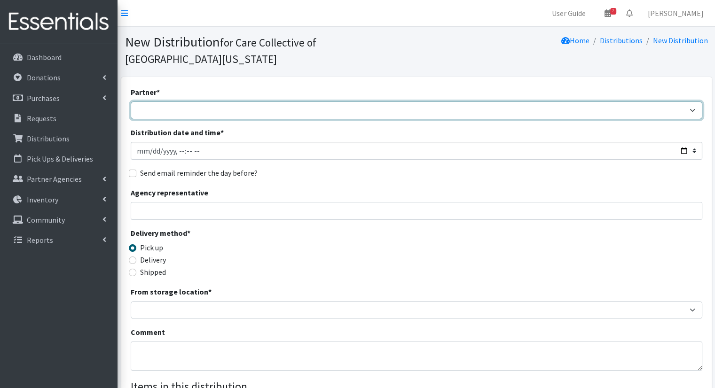
click at [227, 102] on select "African Community Kalamazoo Black Lives Matter Kzoo/[GEOGRAPHIC_DATA] Diaper Tr…" at bounding box center [417, 111] width 572 height 18
select select "7972"
click at [131, 102] on select "African Community Kalamazoo Black Lives Matter Kzoo/[GEOGRAPHIC_DATA] Diaper Tr…" at bounding box center [417, 111] width 572 height 18
click at [258, 102] on select "African Community Kalamazoo Black Lives Matter Kzoo/[GEOGRAPHIC_DATA] Diaper Tr…" at bounding box center [417, 111] width 572 height 18
click at [131, 102] on select "African Community Kalamazoo Black Lives Matter Kzoo/[GEOGRAPHIC_DATA] Diaper Tr…" at bounding box center [417, 111] width 572 height 18
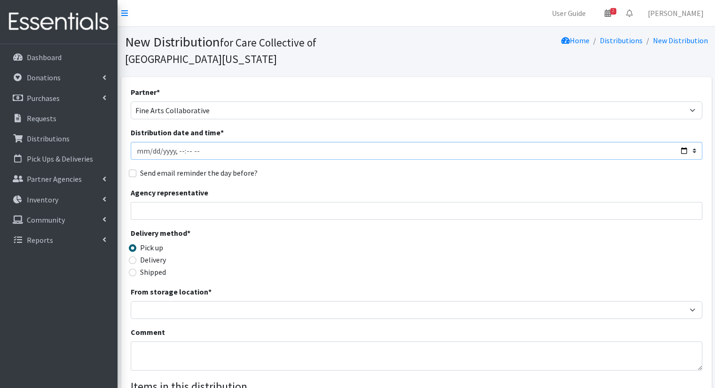
click at [681, 142] on input "Distribution date and time *" at bounding box center [417, 151] width 572 height 18
type input "[DATE]T11:00"
drag, startPoint x: 365, startPoint y: 149, endPoint x: 354, endPoint y: 147, distance: 11.4
click at [365, 149] on div "Partner * [DEMOGRAPHIC_DATA] Community Kalamazoo Black Lives Matter Kzoo/[GEOGR…" at bounding box center [417, 300] width 572 height 428
click at [161, 254] on label "Delivery" at bounding box center [153, 259] width 26 height 11
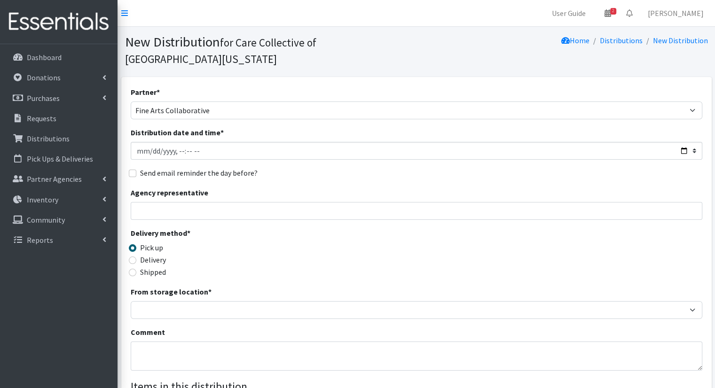
click at [136, 257] on input "Delivery" at bounding box center [133, 261] width 8 height 8
radio input "true"
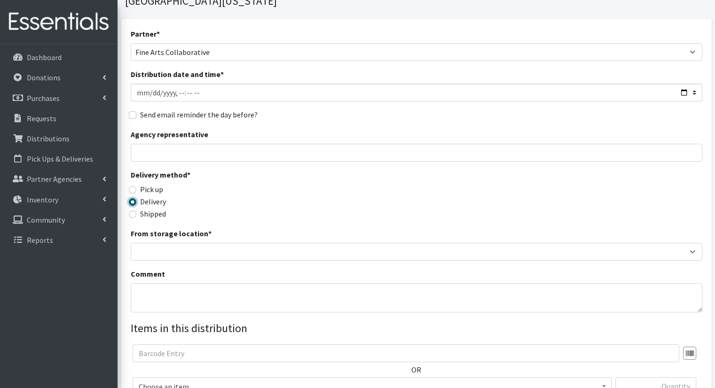
scroll to position [94, 0]
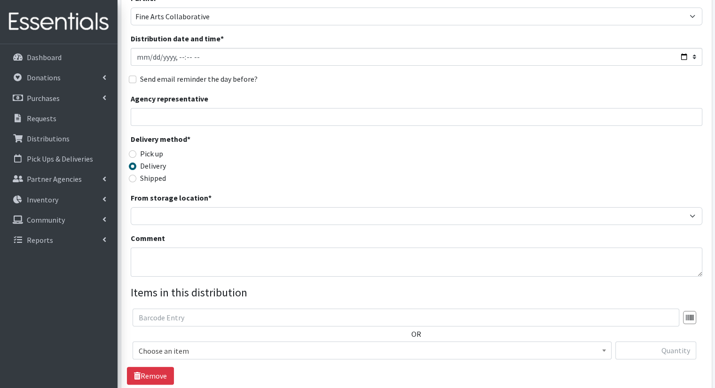
drag, startPoint x: 249, startPoint y: 213, endPoint x: 254, endPoint y: 203, distance: 11.4
click at [254, 204] on div "Partner * [DEMOGRAPHIC_DATA] Community Kalamazoo Black Lives Matter Kzoo/[GEOGR…" at bounding box center [417, 206] width 572 height 428
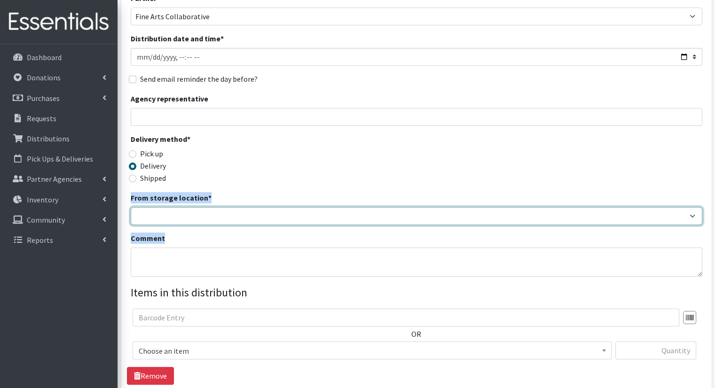
click at [256, 207] on select "Headquarters" at bounding box center [417, 216] width 572 height 18
select select "491"
click at [131, 207] on select "Headquarters" at bounding box center [417, 216] width 572 height 18
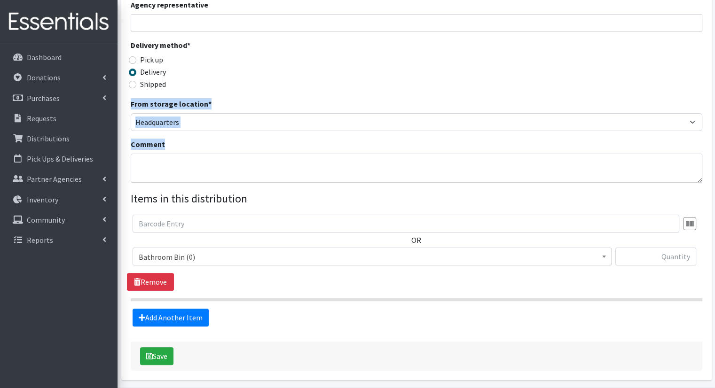
click at [284, 251] on span "Bathroom Bin (0)" at bounding box center [372, 257] width 467 height 13
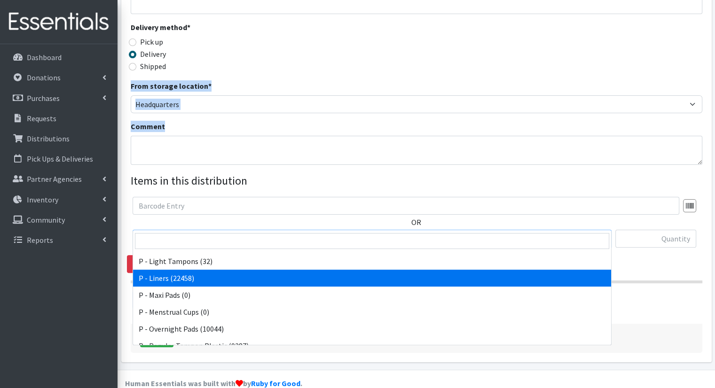
scroll to position [323, 0]
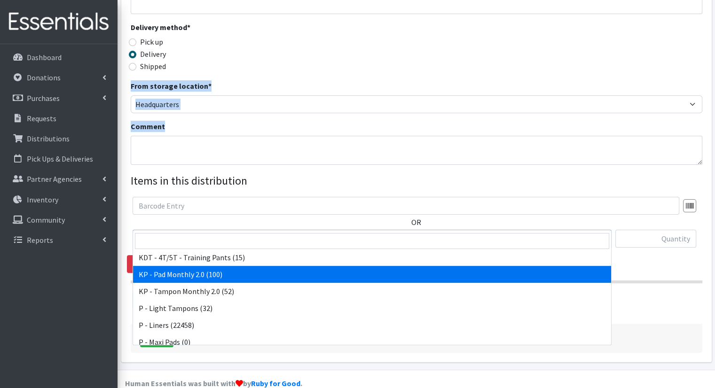
select select "15566"
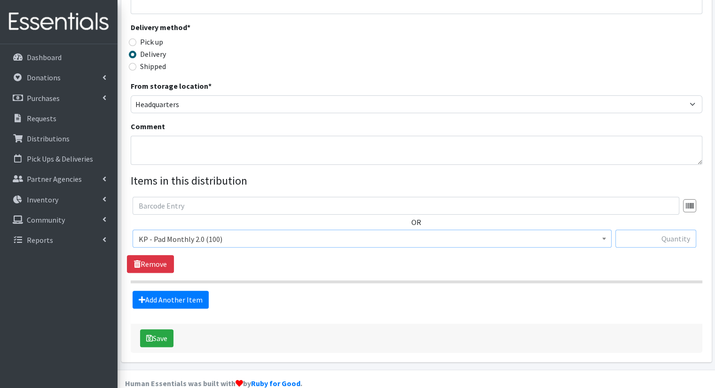
click at [688, 230] on input "text" at bounding box center [655, 239] width 81 height 18
type input "10"
click at [173, 291] on link "Add Another Item" at bounding box center [171, 300] width 76 height 18
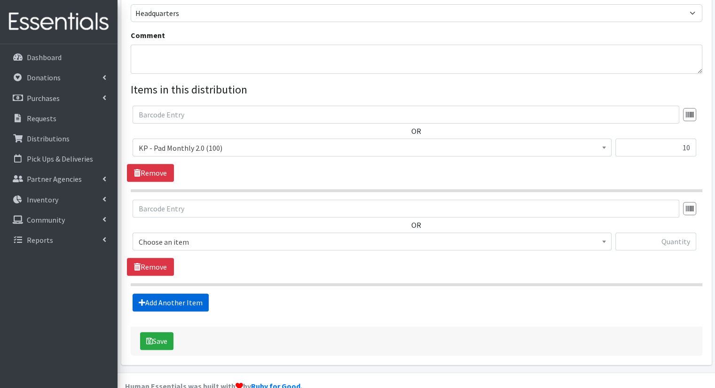
scroll to position [299, 0]
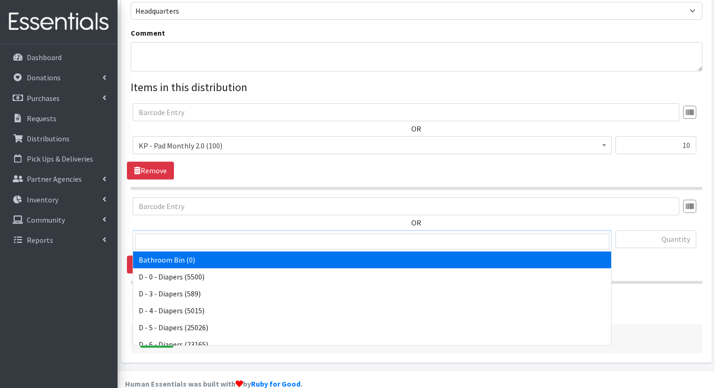
click at [236, 233] on span "Bathroom Bin (0)" at bounding box center [372, 239] width 467 height 13
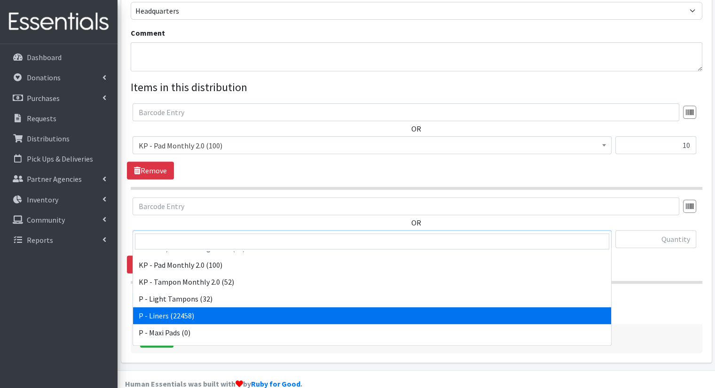
scroll to position [323, 0]
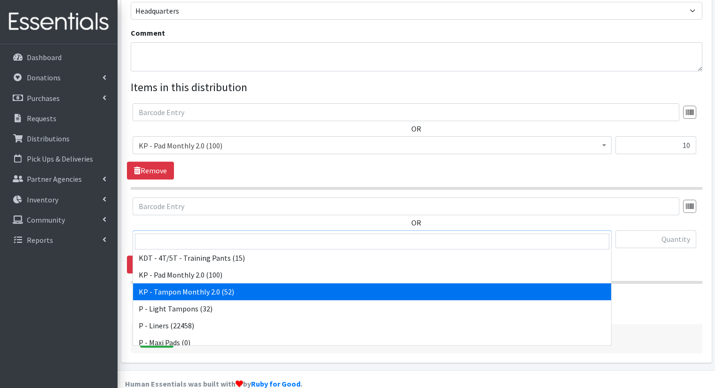
select select "15575"
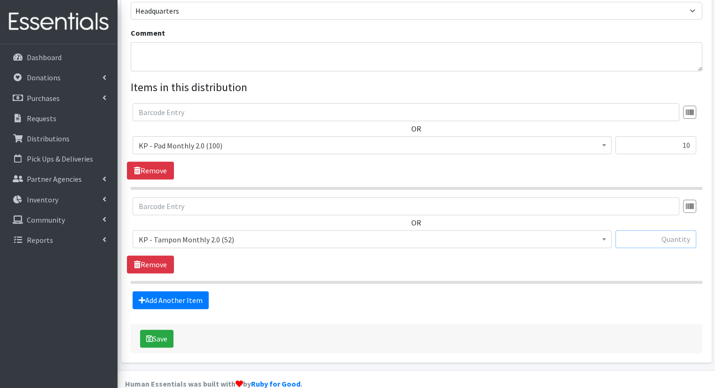
click at [666, 230] on input "text" at bounding box center [655, 239] width 81 height 18
type input "10"
click at [149, 335] on icon "submit" at bounding box center [149, 339] width 7 height 8
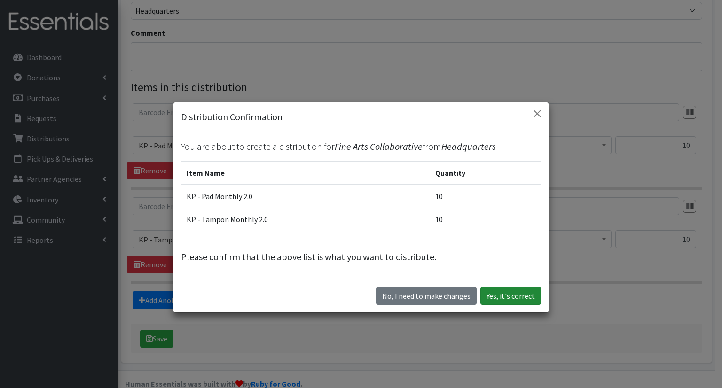
click at [529, 297] on button "Yes, it's correct" at bounding box center [510, 296] width 61 height 18
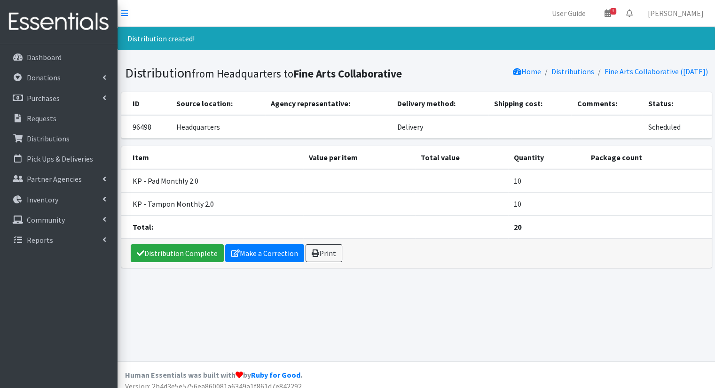
click at [196, 242] on div "Distribution Complete Make a Correction Print" at bounding box center [416, 253] width 590 height 29
click at [192, 262] on div "Distribution Complete Make a Correction Print" at bounding box center [416, 253] width 590 height 29
click at [195, 249] on link "Distribution Complete" at bounding box center [177, 253] width 93 height 18
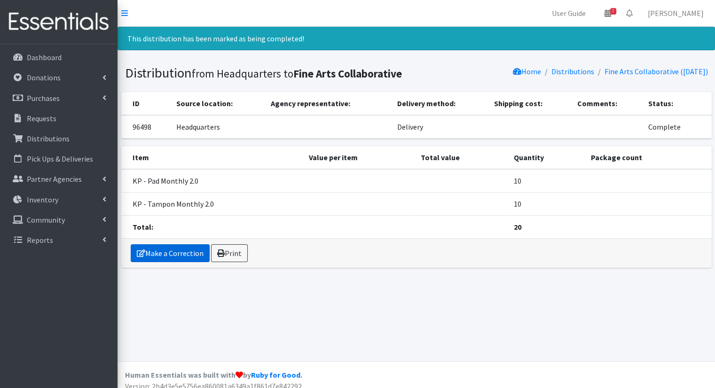
click at [175, 247] on link "Make a Correction" at bounding box center [170, 253] width 79 height 18
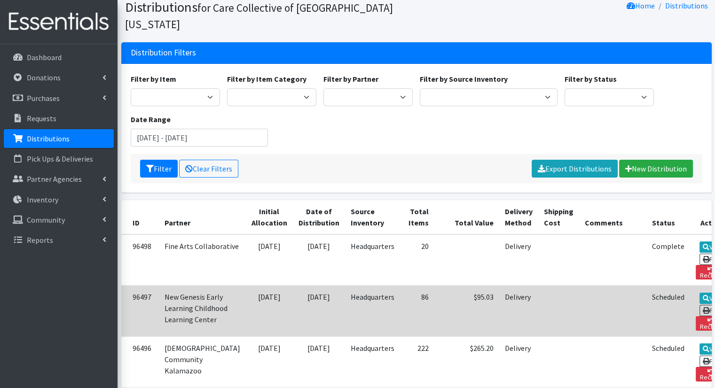
scroll to position [94, 0]
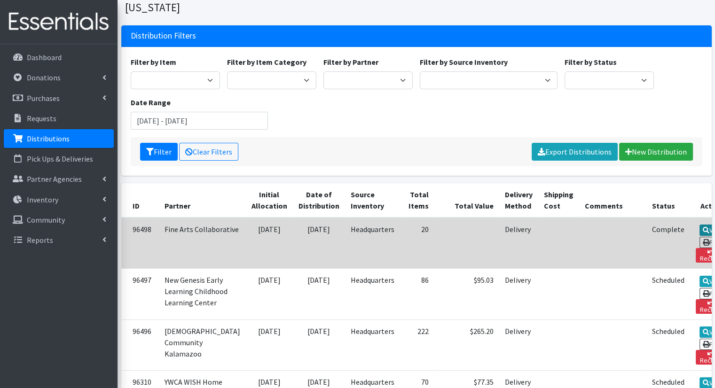
click at [703, 227] on icon at bounding box center [706, 230] width 7 height 7
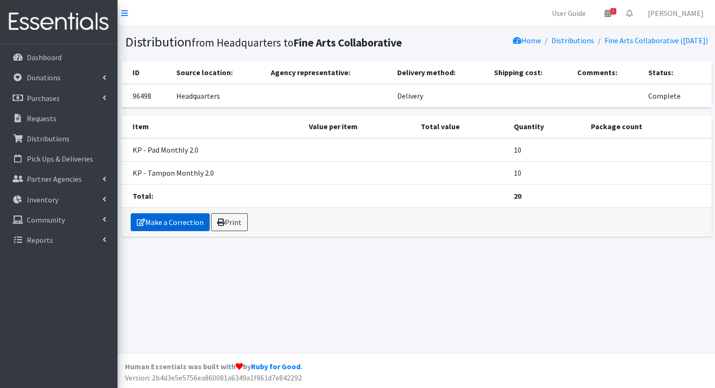
click at [150, 223] on link "Make a Correction" at bounding box center [170, 222] width 79 height 18
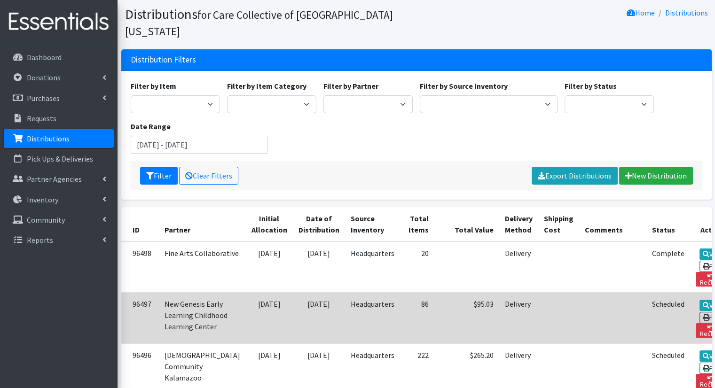
scroll to position [94, 0]
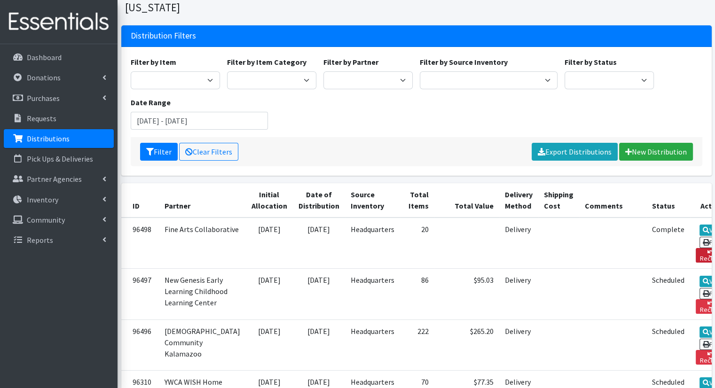
drag, startPoint x: 678, startPoint y: 225, endPoint x: 393, endPoint y: 55, distance: 331.6
click at [696, 248] on link "Reclaim" at bounding box center [711, 255] width 31 height 15
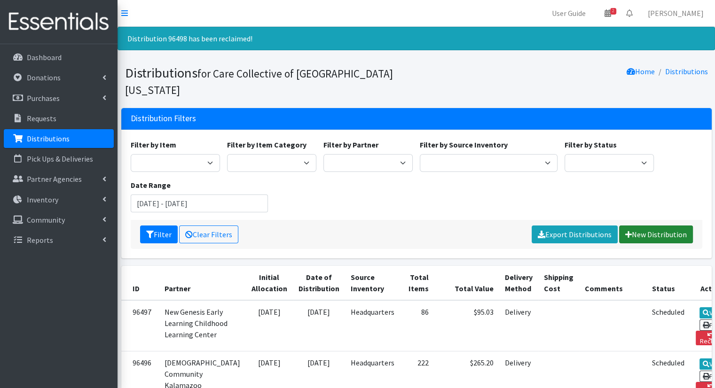
click at [627, 231] on icon at bounding box center [628, 235] width 7 height 8
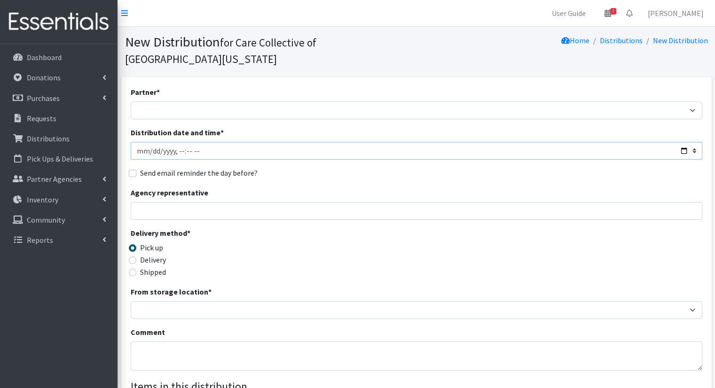
click at [228, 142] on input "Distribution date and time *" at bounding box center [417, 151] width 572 height 18
click at [683, 142] on input "Distribution date and time *" at bounding box center [417, 151] width 572 height 18
type input "2025-09-11T12:00"
click at [341, 167] on div "Send email reminder the day before?" at bounding box center [417, 172] width 572 height 11
click at [268, 142] on input "Distribution date and time *" at bounding box center [417, 151] width 572 height 18
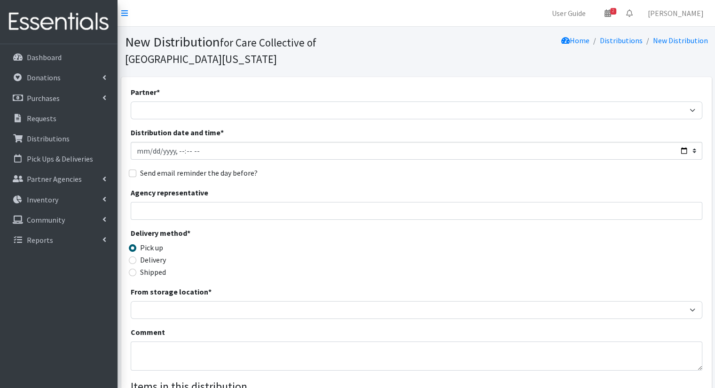
click at [252, 187] on div "Agency representative" at bounding box center [417, 203] width 572 height 33
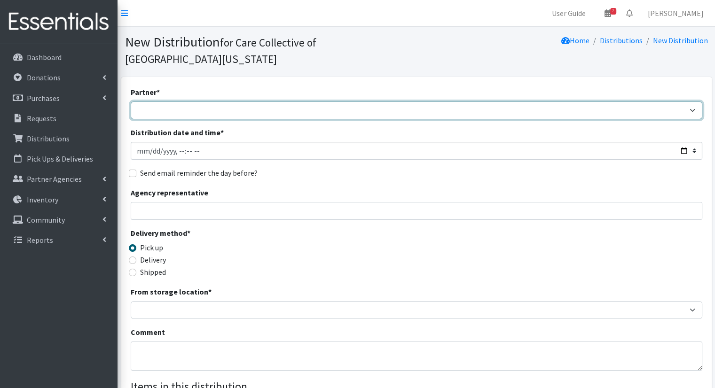
click at [236, 102] on select "African Community Kalamazoo Black Lives Matter Kzoo/BC Diaper Train Cares Sexua…" at bounding box center [417, 111] width 572 height 18
select select "7972"
click at [131, 102] on select "African Community Kalamazoo Black Lives Matter Kzoo/BC Diaper Train Cares Sexua…" at bounding box center [417, 111] width 572 height 18
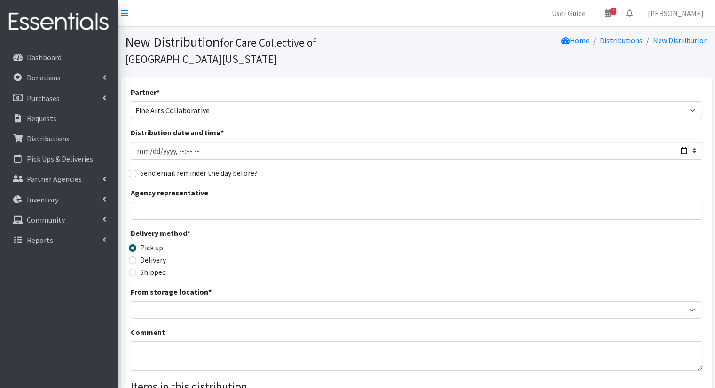
click at [155, 254] on label "Delivery" at bounding box center [153, 259] width 26 height 11
click at [136, 257] on input "Delivery" at bounding box center [133, 261] width 8 height 8
radio input "true"
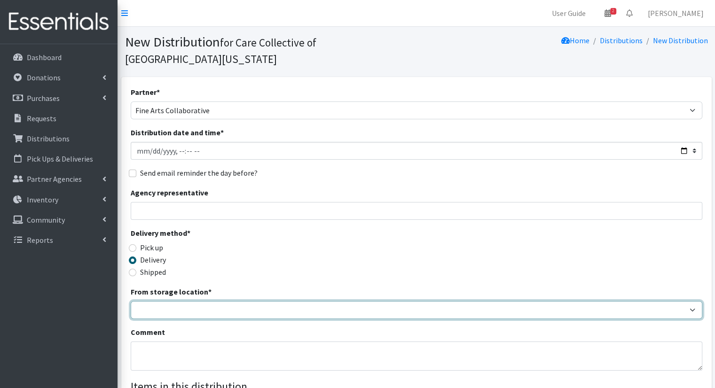
click at [170, 301] on select "Headquarters" at bounding box center [417, 310] width 572 height 18
select select "491"
click at [131, 301] on select "Headquarters" at bounding box center [417, 310] width 572 height 18
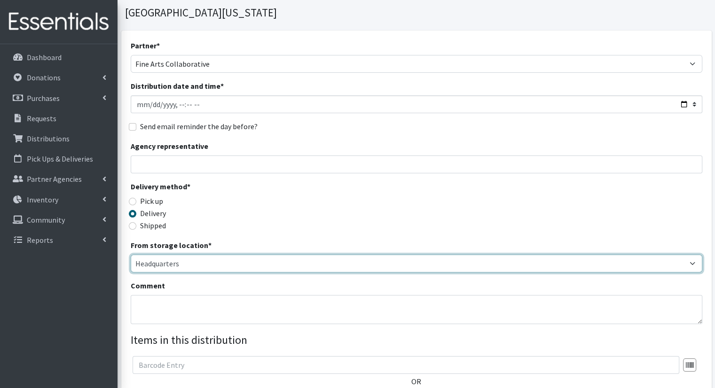
scroll to position [94, 0]
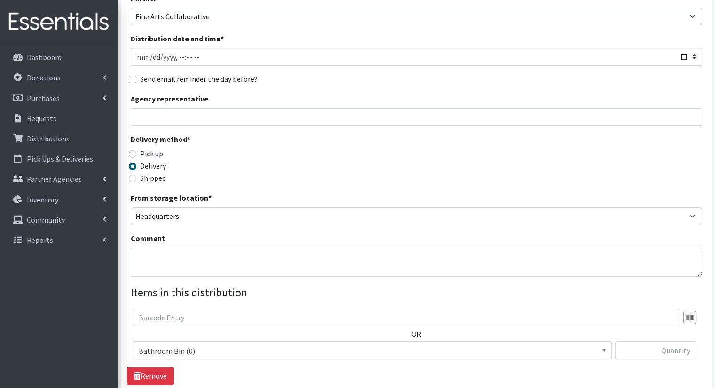
click at [173, 345] on span "Bathroom Bin (0)" at bounding box center [372, 351] width 467 height 13
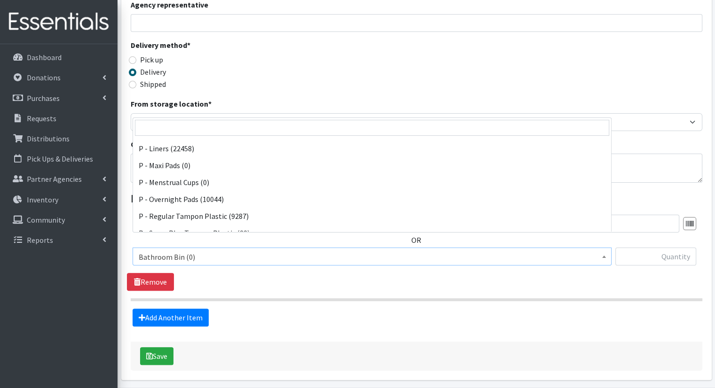
scroll to position [329, 0]
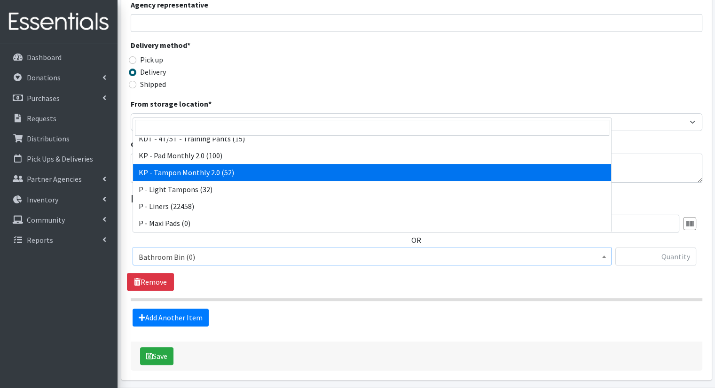
select select "15575"
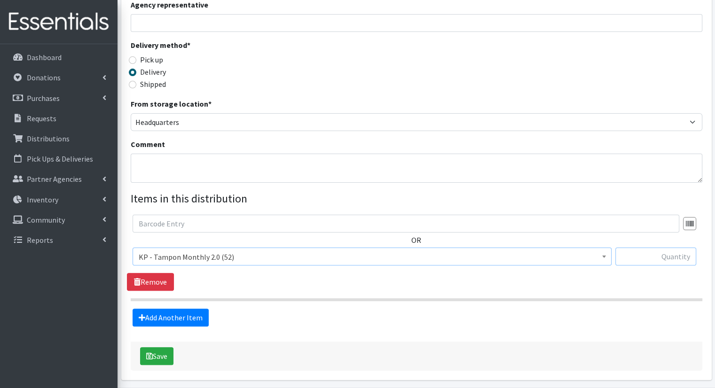
drag, startPoint x: 645, startPoint y: 246, endPoint x: 638, endPoint y: 245, distance: 7.6
click at [645, 248] on input "text" at bounding box center [655, 257] width 81 height 18
type input "10"
click at [149, 309] on link "Add Another Item" at bounding box center [171, 318] width 76 height 18
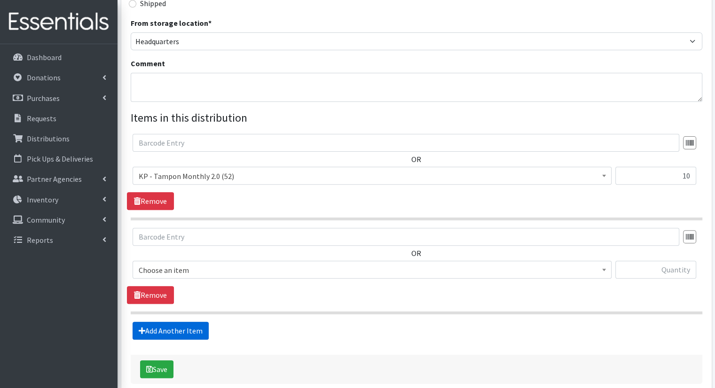
scroll to position [299, 0]
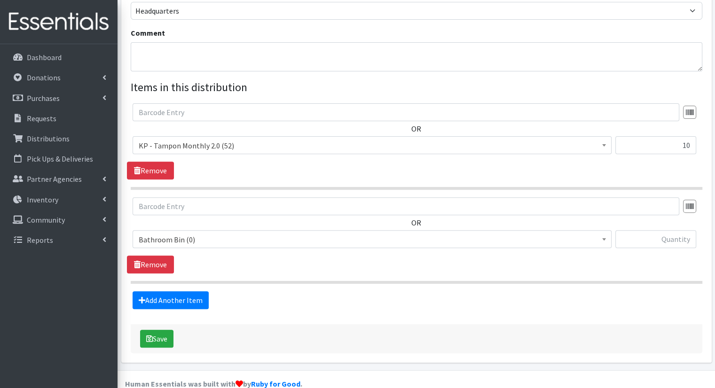
click at [211, 233] on span "Bathroom Bin (0)" at bounding box center [372, 239] width 467 height 13
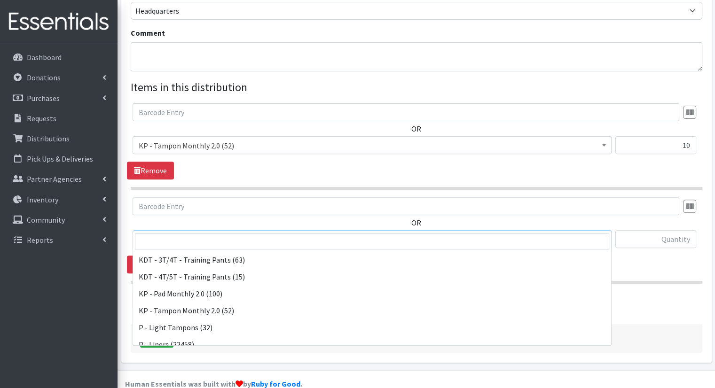
scroll to position [329, 0]
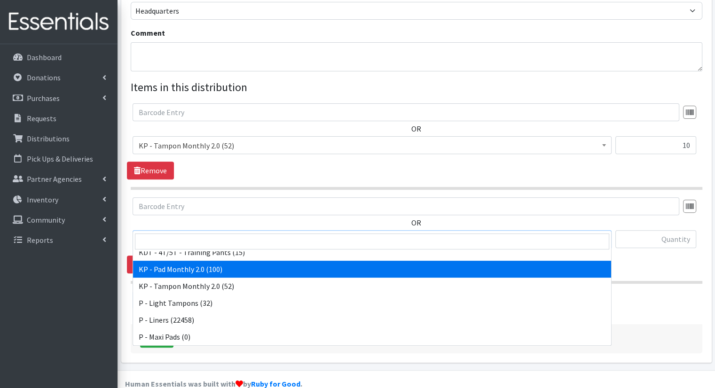
select select "15566"
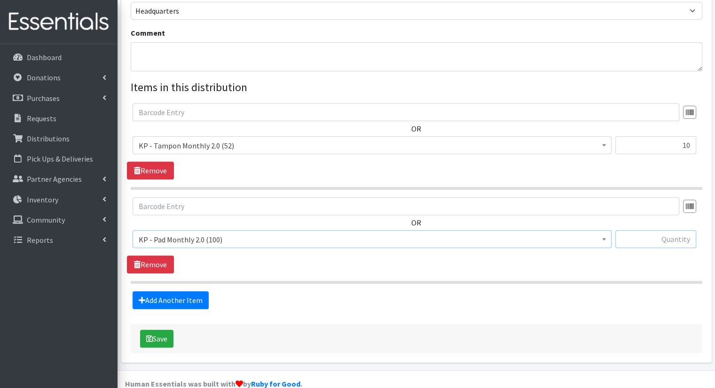
click at [685, 230] on input "text" at bounding box center [655, 239] width 81 height 18
type input "10"
click at [169, 330] on button "Save" at bounding box center [156, 339] width 33 height 18
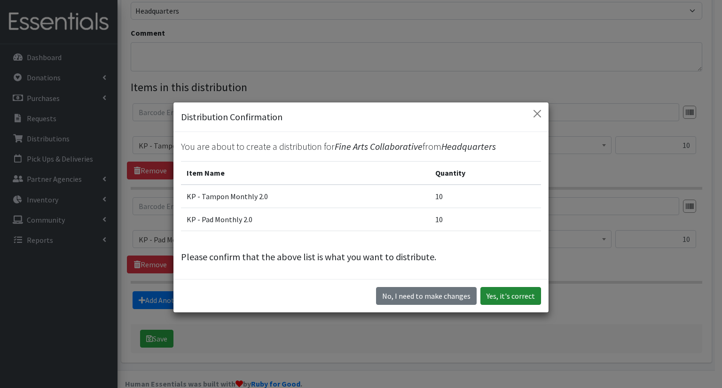
click at [483, 296] on button "Yes, it's correct" at bounding box center [510, 296] width 61 height 18
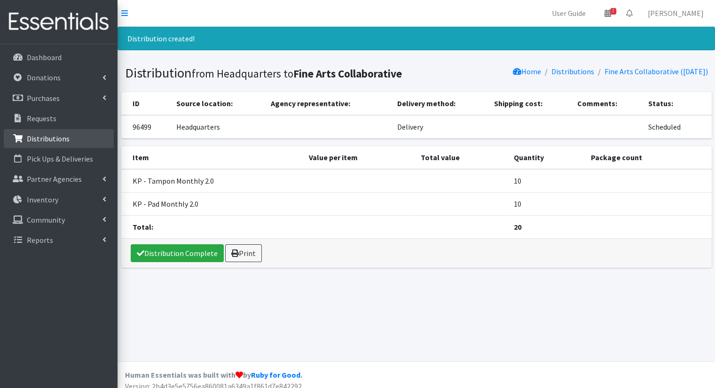
click at [68, 136] on link "Distributions" at bounding box center [59, 138] width 110 height 19
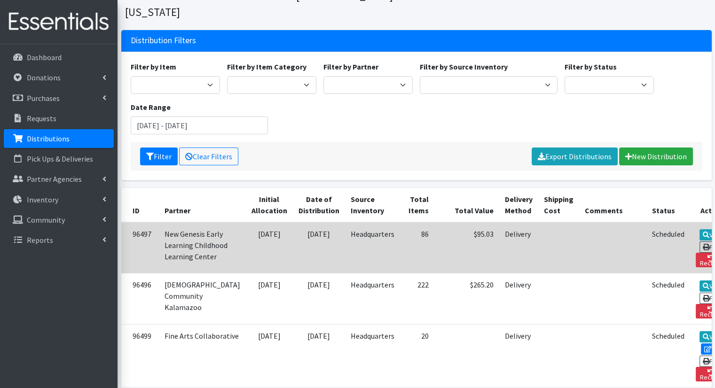
scroll to position [94, 0]
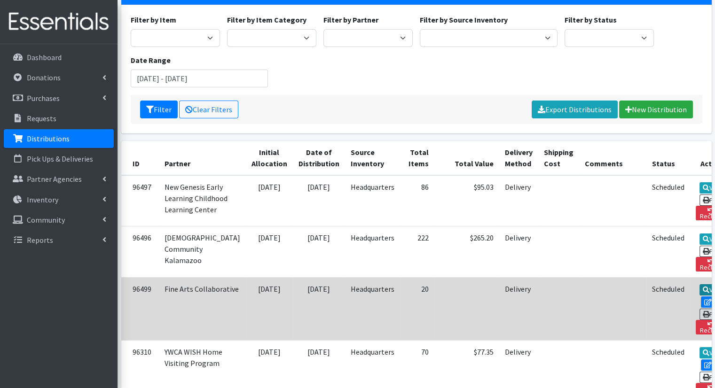
click at [699, 285] on link "View" at bounding box center [712, 289] width 27 height 11
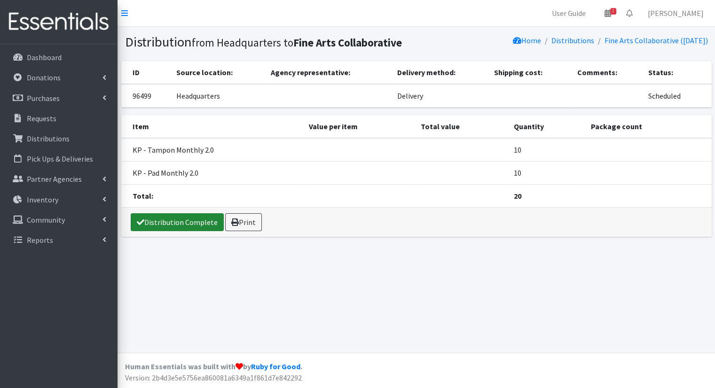
click at [156, 221] on link "Distribution Complete" at bounding box center [177, 222] width 93 height 18
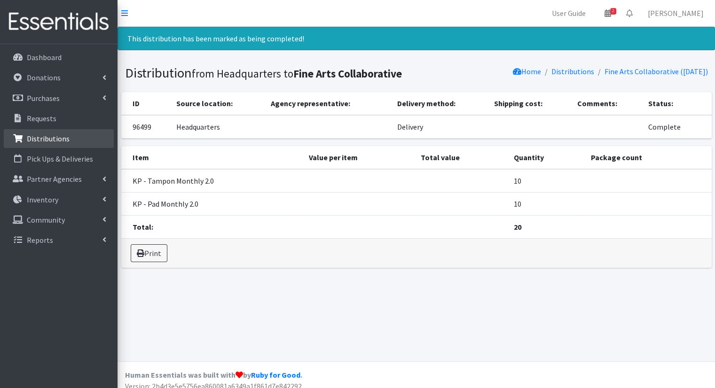
click at [66, 138] on p "Distributions" at bounding box center [48, 138] width 43 height 9
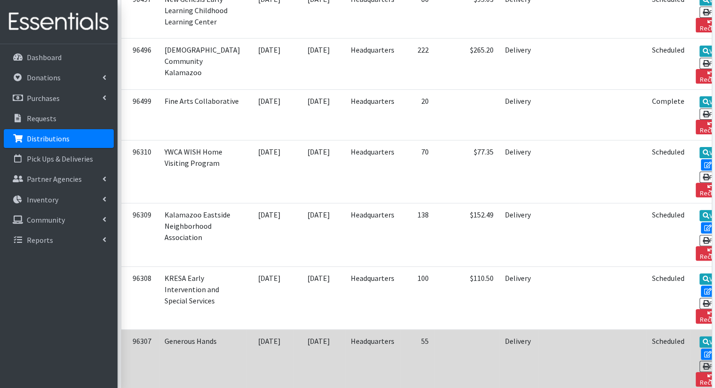
scroll to position [329, 0]
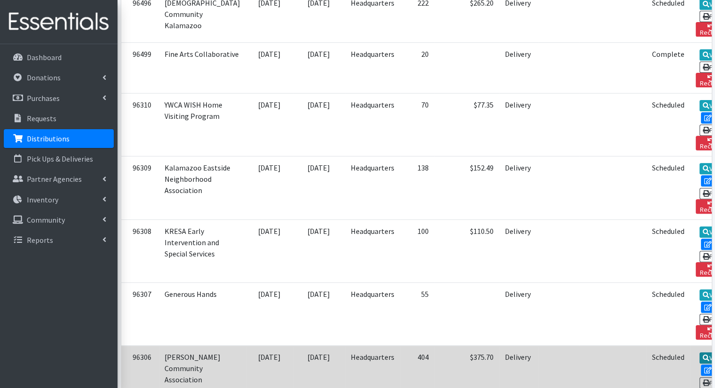
click at [699, 353] on link "View" at bounding box center [712, 358] width 27 height 11
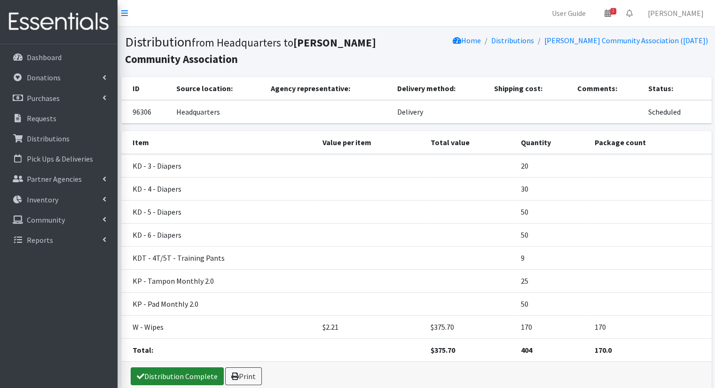
click at [140, 375] on icon at bounding box center [141, 377] width 8 height 8
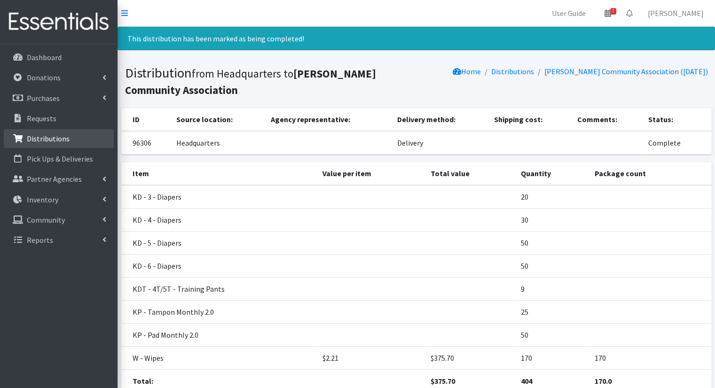
click at [91, 136] on link "Distributions" at bounding box center [59, 138] width 110 height 19
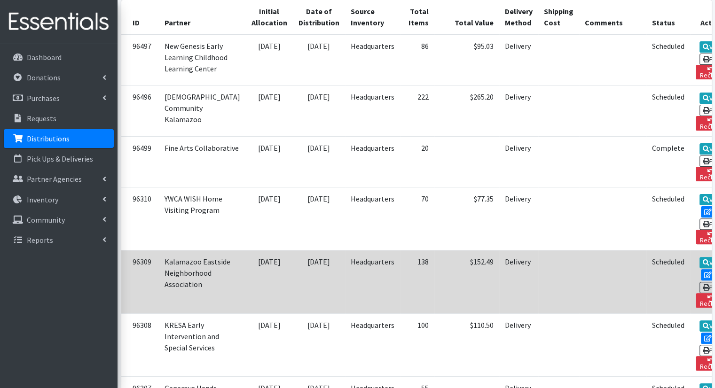
scroll to position [376, 0]
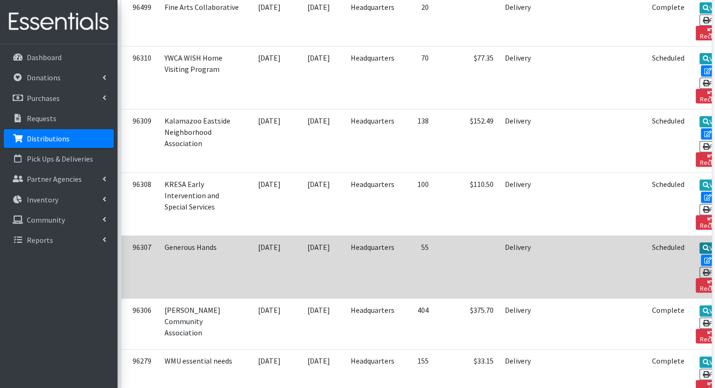
click at [699, 243] on link "View" at bounding box center [712, 248] width 27 height 11
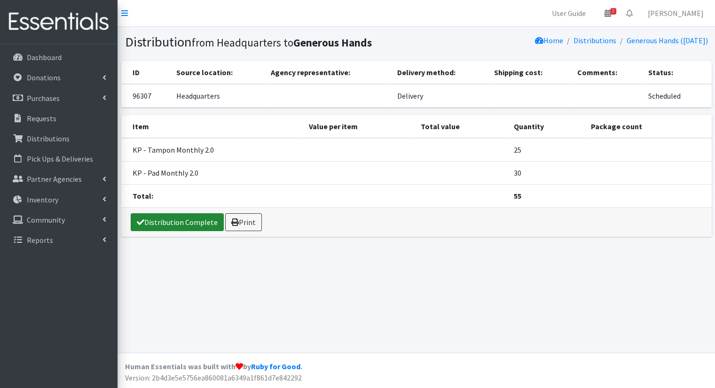
click at [149, 218] on link "Distribution Complete" at bounding box center [177, 222] width 93 height 18
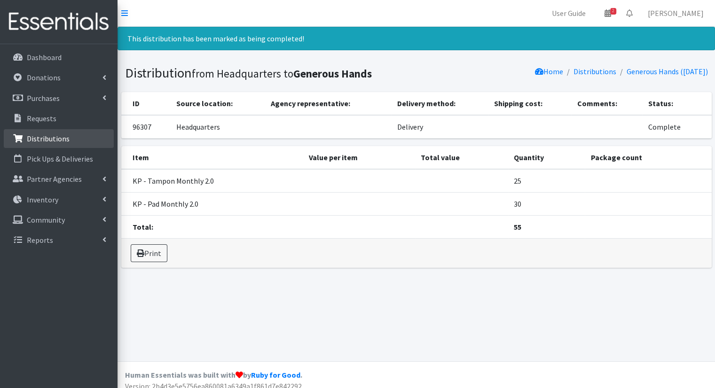
click at [90, 137] on link "Distributions" at bounding box center [59, 138] width 110 height 19
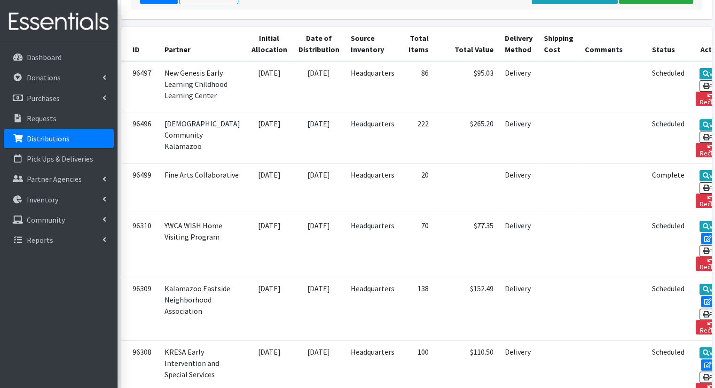
scroll to position [282, 0]
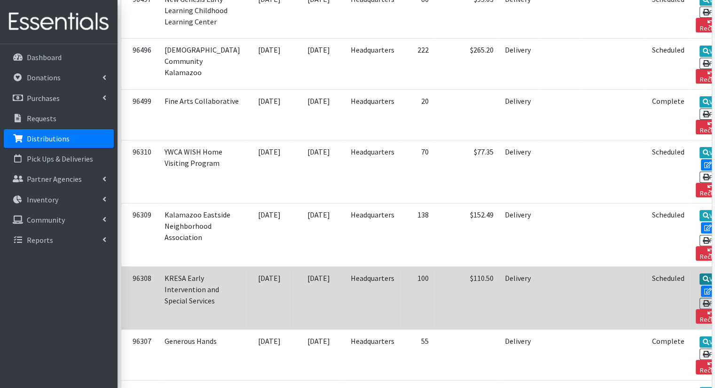
click at [703, 276] on icon at bounding box center [706, 279] width 7 height 7
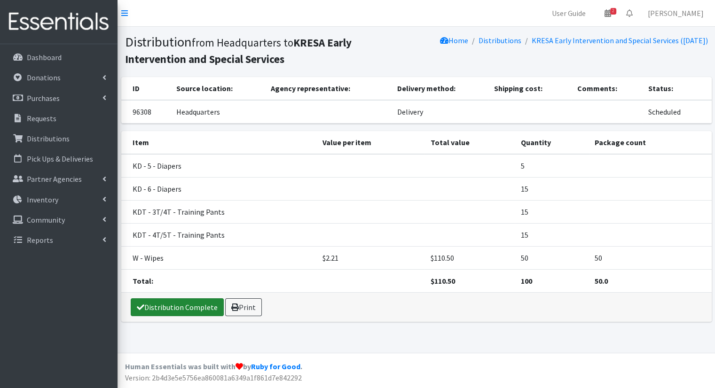
click at [154, 301] on link "Distribution Complete" at bounding box center [177, 308] width 93 height 18
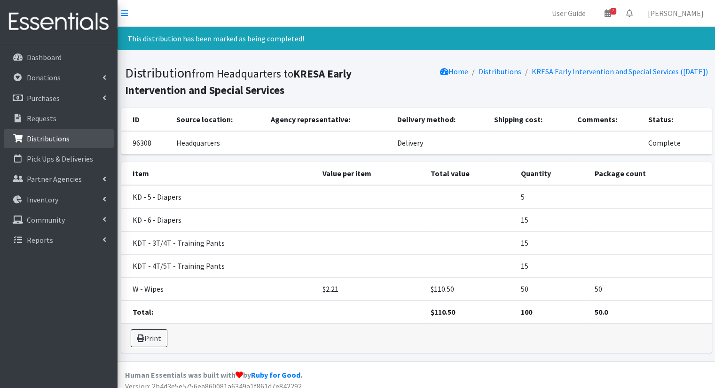
click at [34, 131] on link "Distributions" at bounding box center [59, 138] width 110 height 19
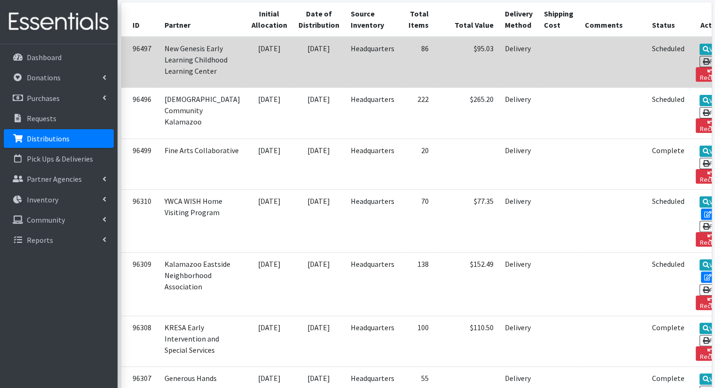
scroll to position [282, 0]
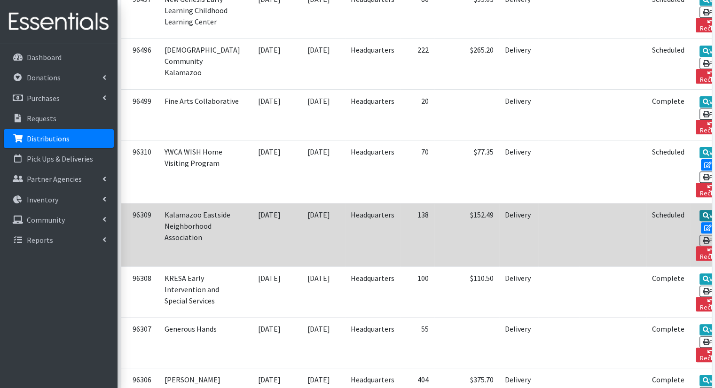
click at [699, 210] on link "View" at bounding box center [712, 215] width 27 height 11
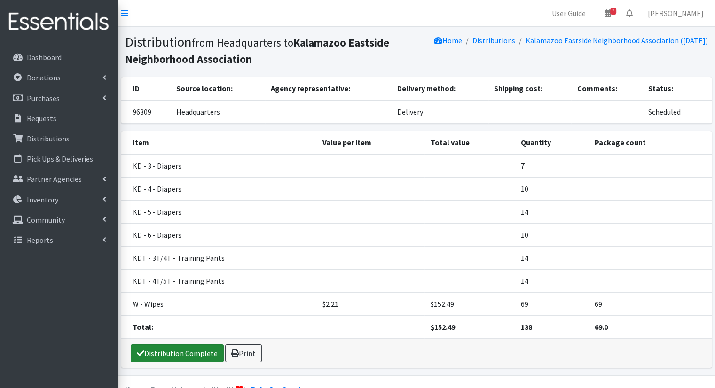
click at [173, 352] on link "Distribution Complete" at bounding box center [177, 354] width 93 height 18
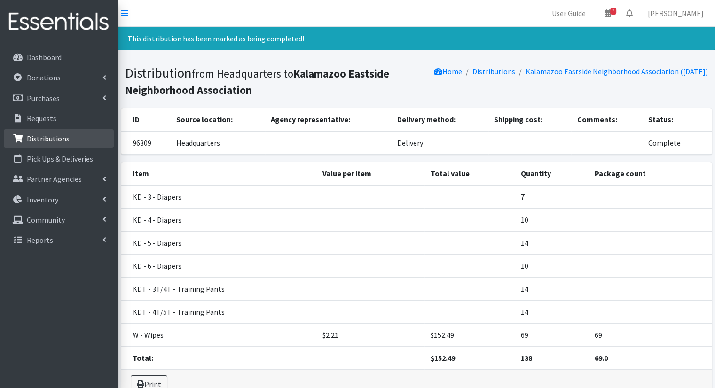
click at [98, 132] on link "Distributions" at bounding box center [59, 138] width 110 height 19
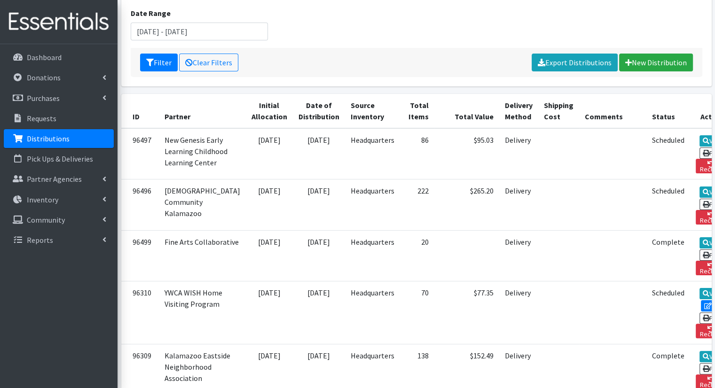
scroll to position [235, 0]
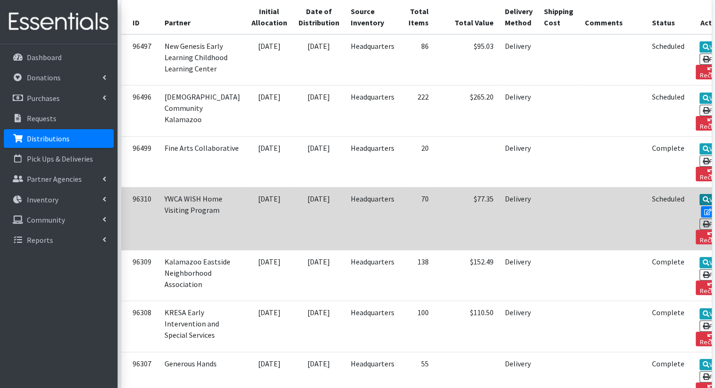
click at [703, 196] on icon at bounding box center [706, 199] width 7 height 7
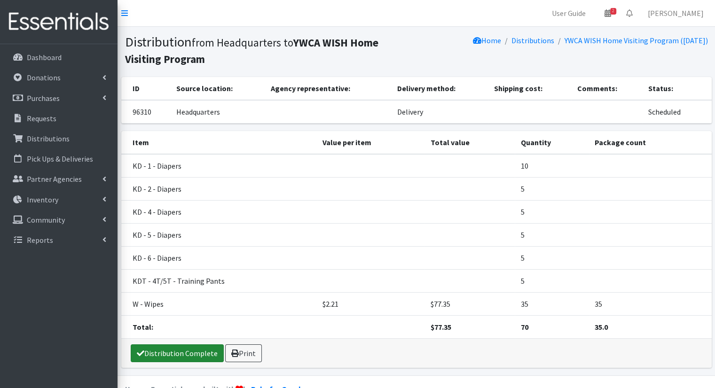
click at [153, 347] on link "Distribution Complete" at bounding box center [177, 354] width 93 height 18
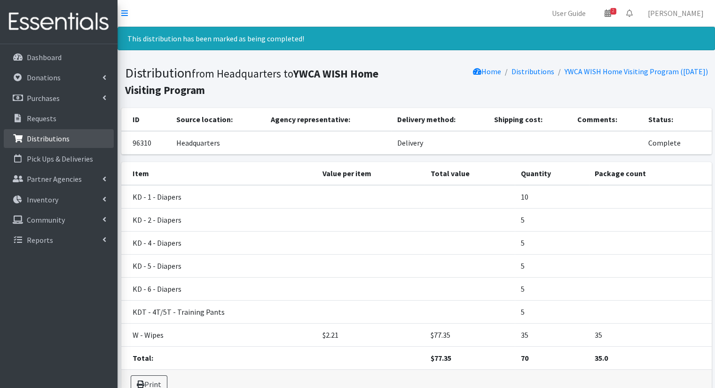
click at [83, 135] on link "Distributions" at bounding box center [59, 138] width 110 height 19
